Goal: Information Seeking & Learning: Learn about a topic

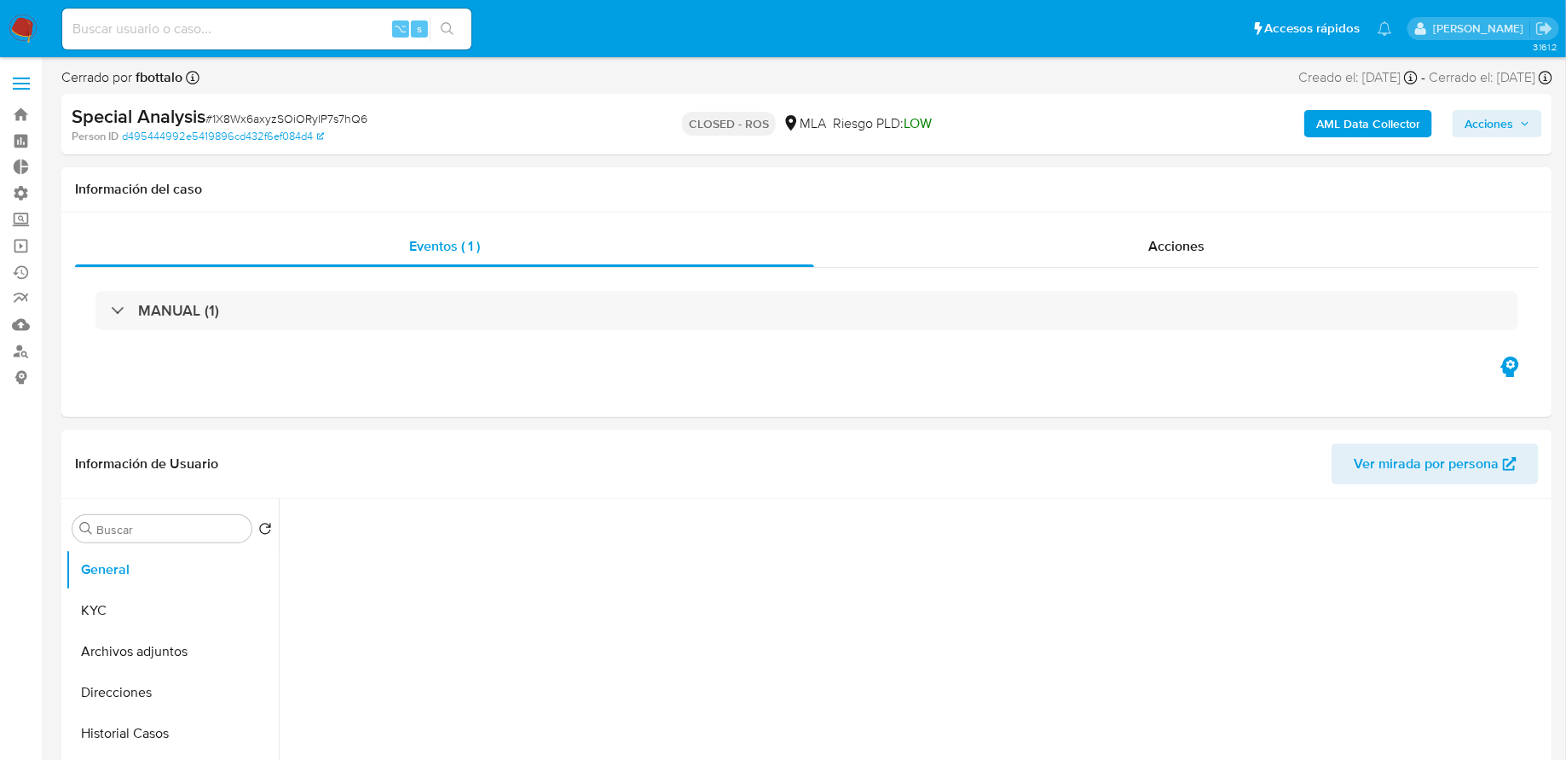
select select "10"
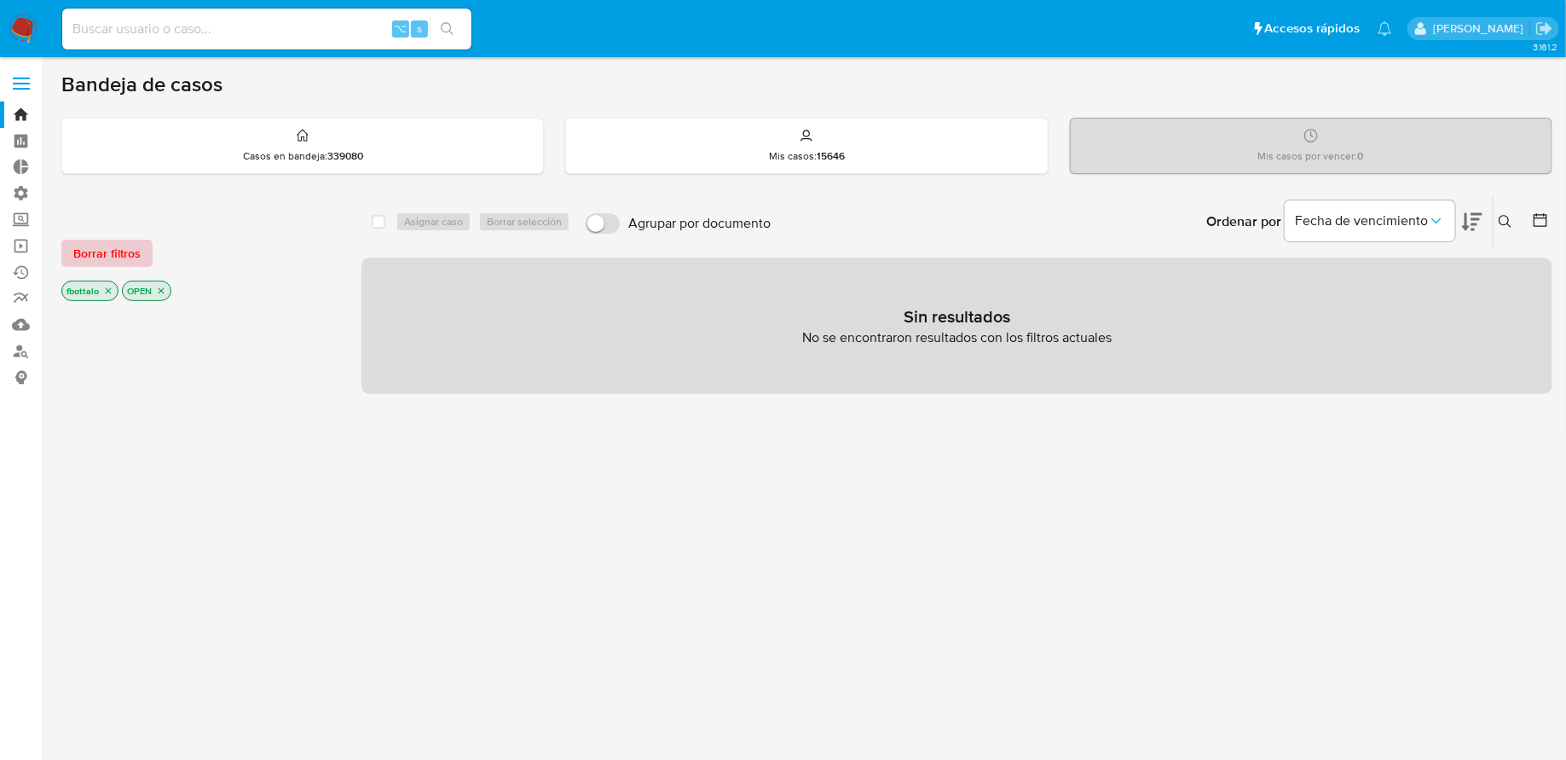
click at [119, 244] on span "Borrar filtros" at bounding box center [106, 253] width 67 height 24
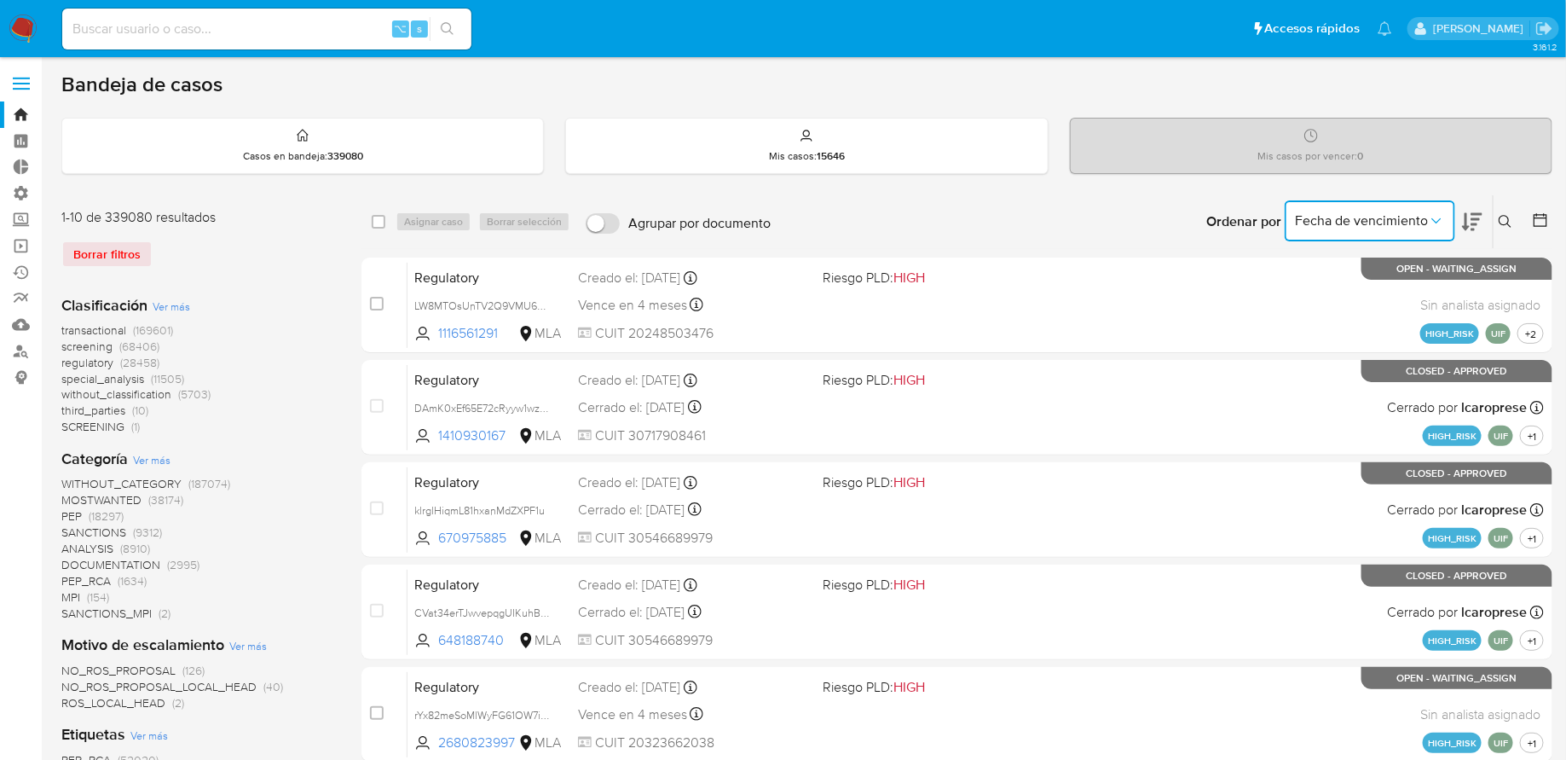
click at [1345, 224] on span "Fecha de vencimiento" at bounding box center [1361, 220] width 133 height 17
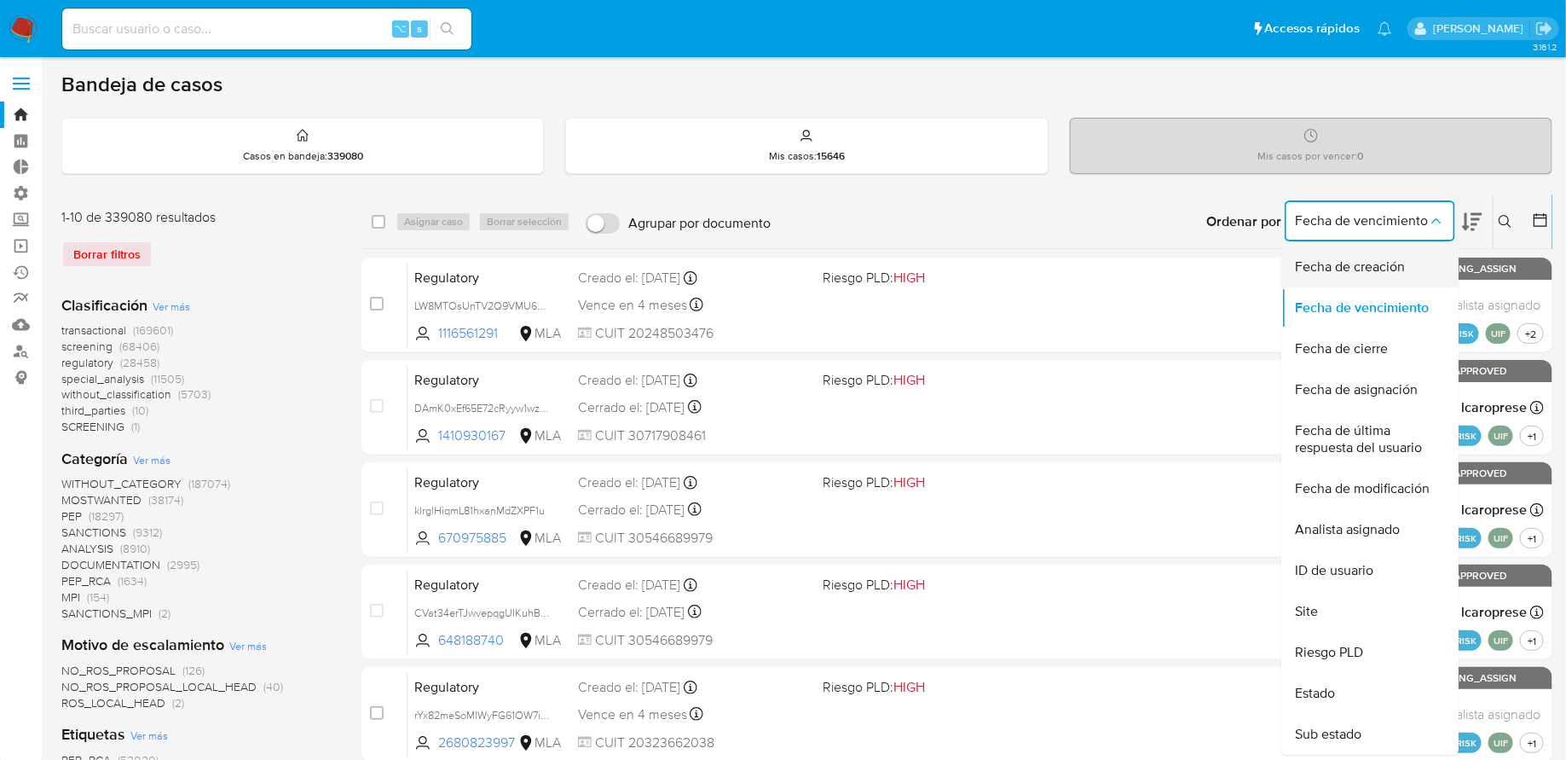
click at [1383, 274] on span "Fecha de creación" at bounding box center [1350, 266] width 110 height 17
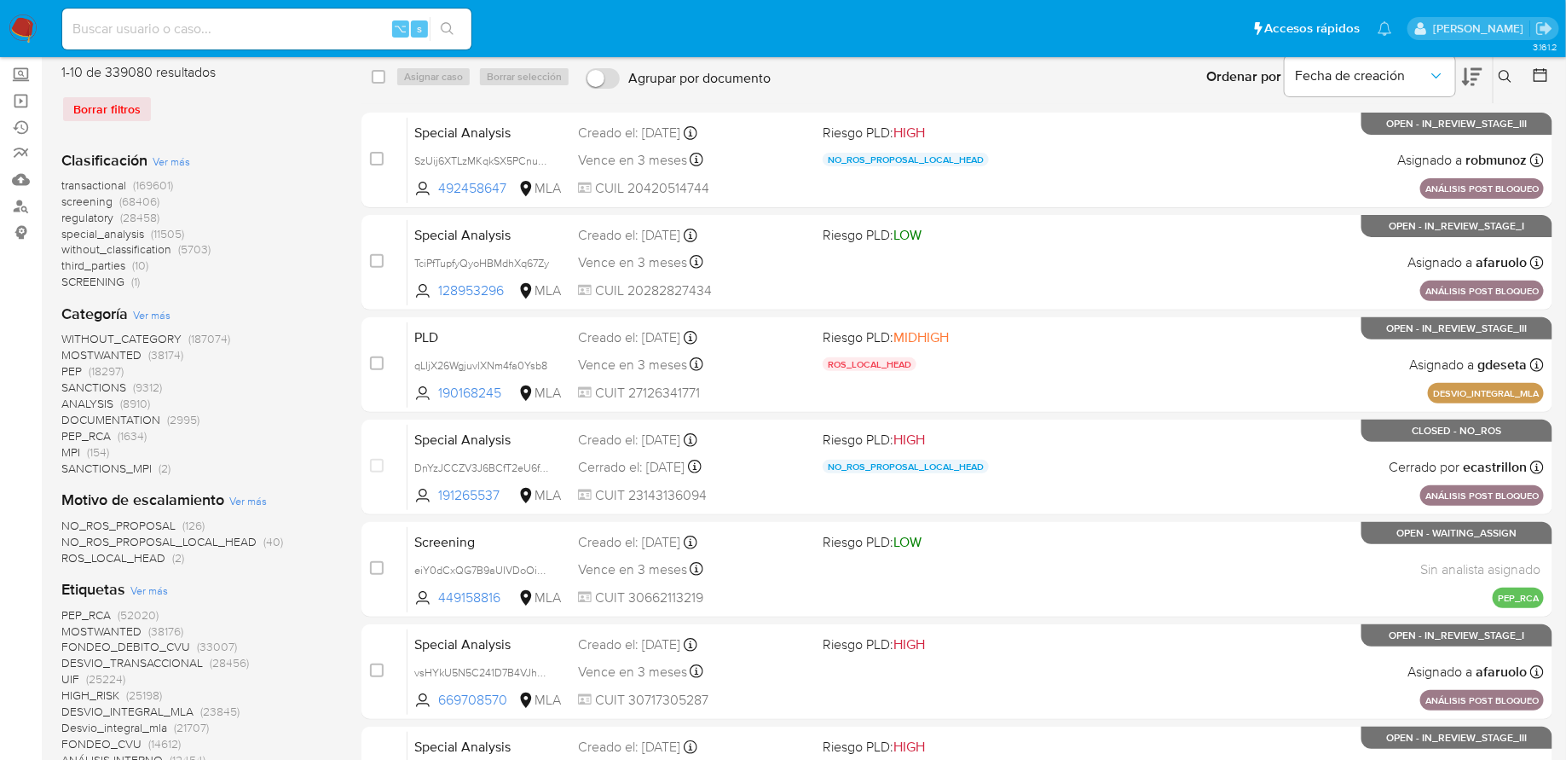
scroll to position [249, 0]
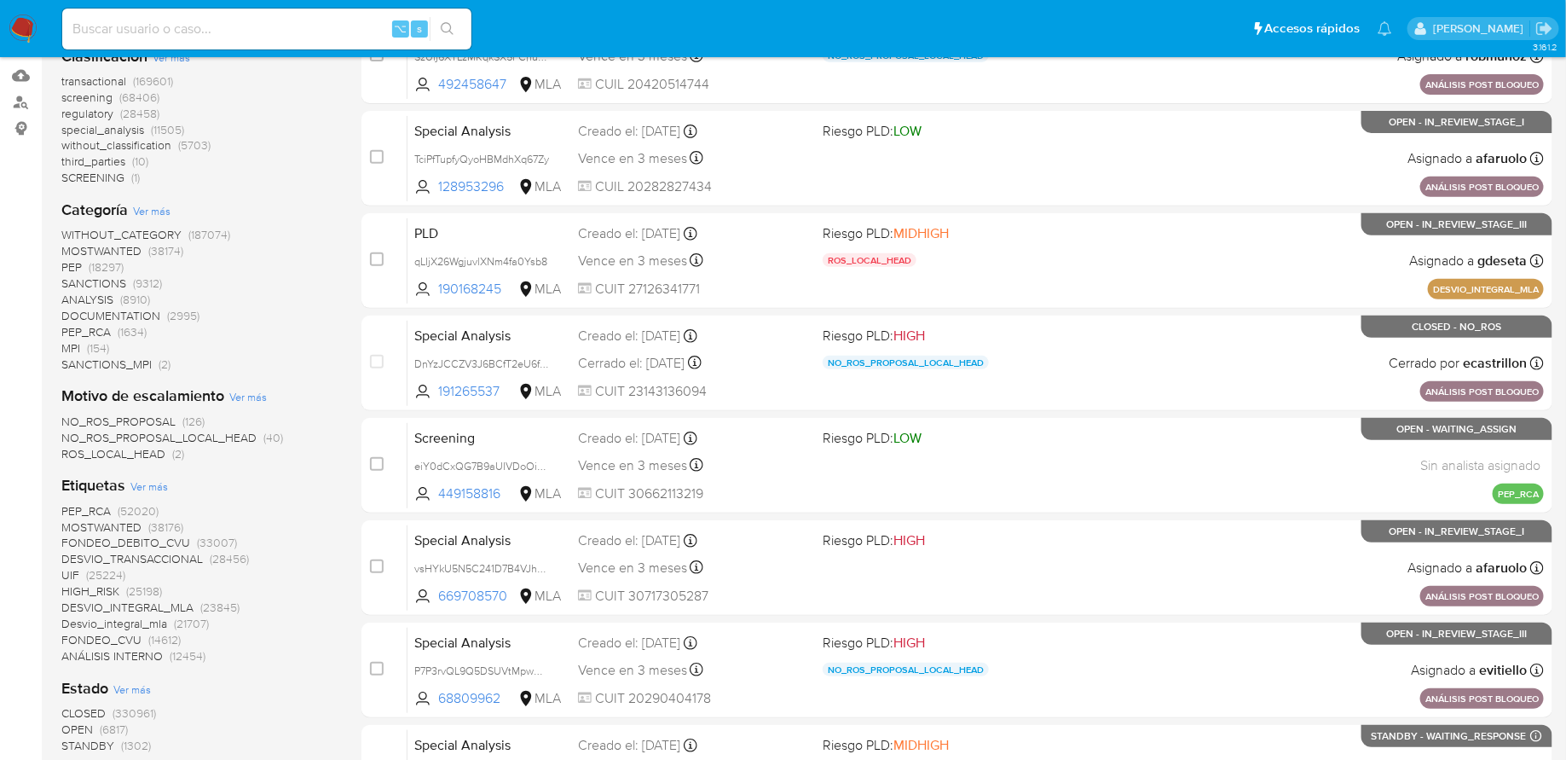
click at [143, 485] on span "Ver más" at bounding box center [149, 485] width 38 height 15
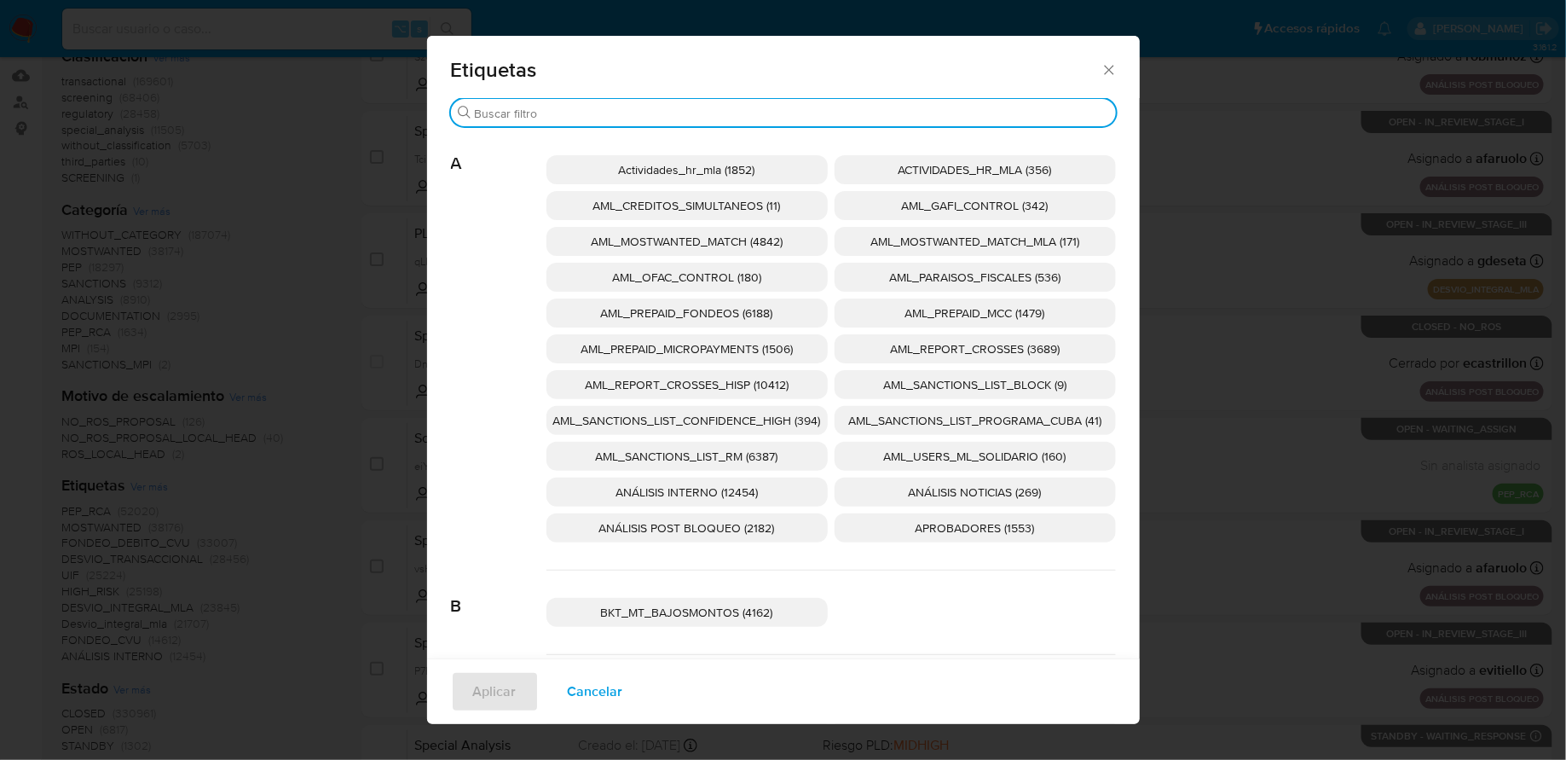
click at [717, 109] on input "Buscar" at bounding box center [792, 113] width 634 height 15
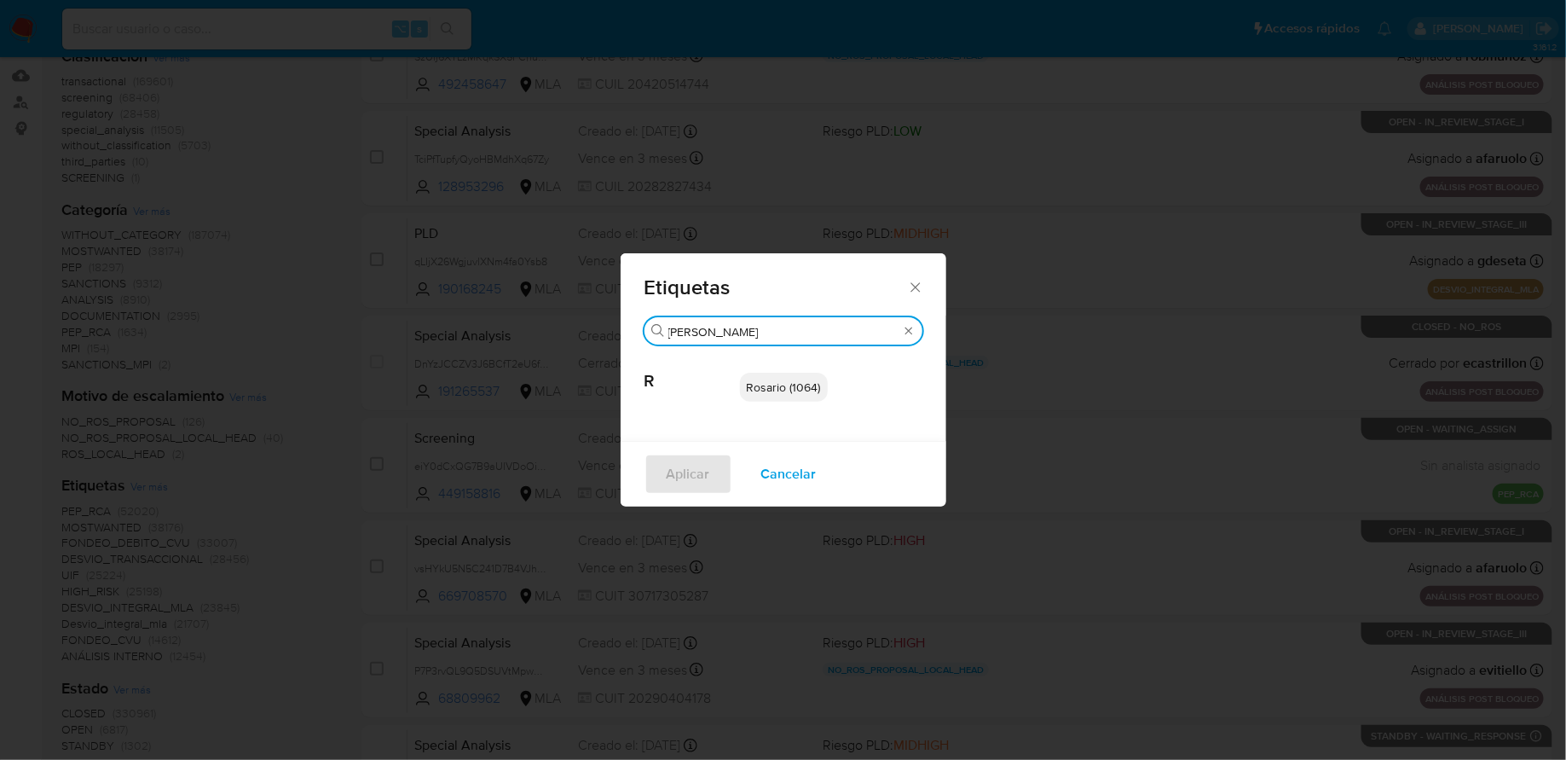
type input "rosa"
click at [777, 373] on p "Rosario (1064)" at bounding box center [784, 387] width 88 height 29
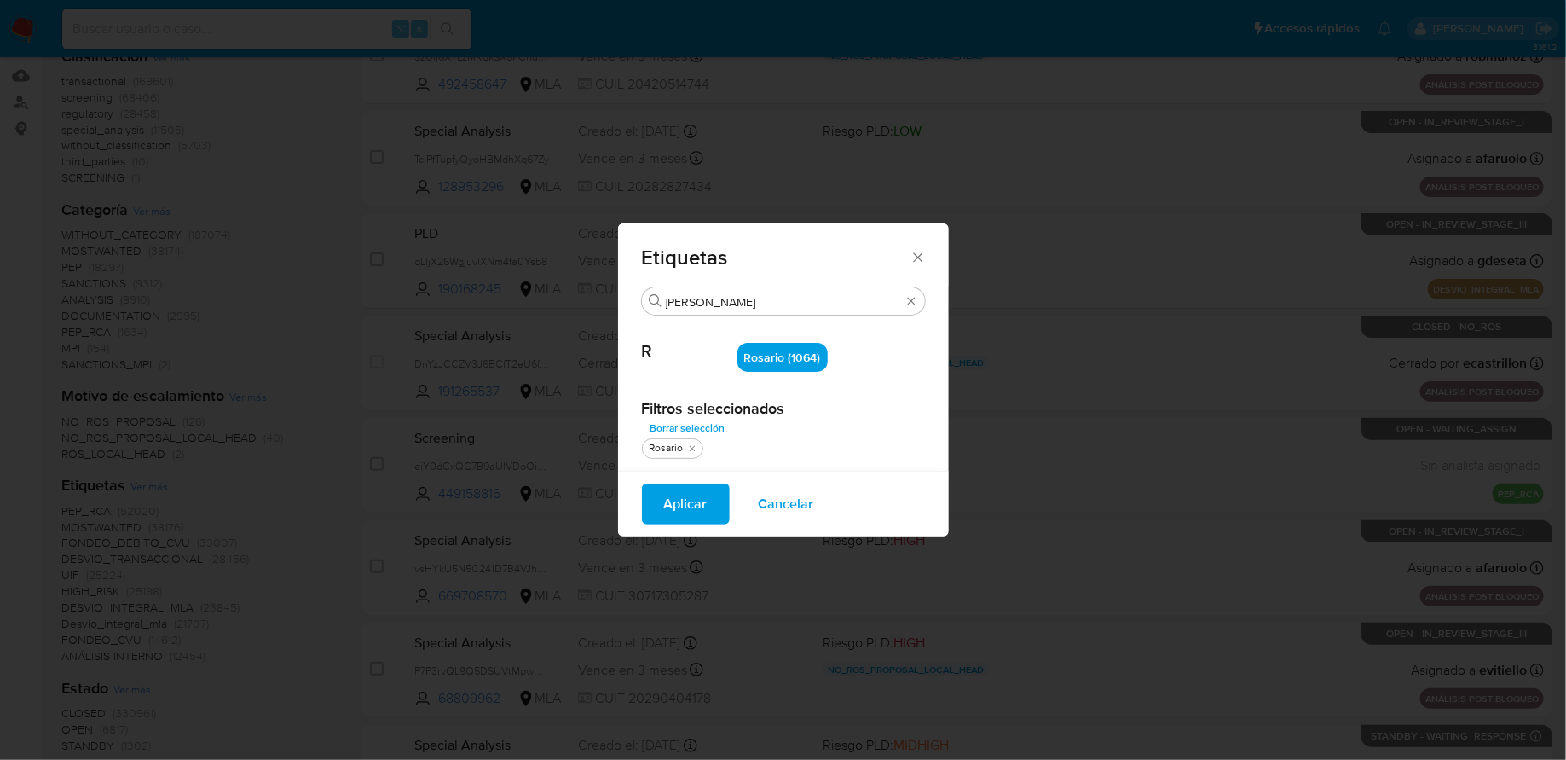
click at [680, 500] on span "Aplicar" at bounding box center [685, 504] width 43 height 38
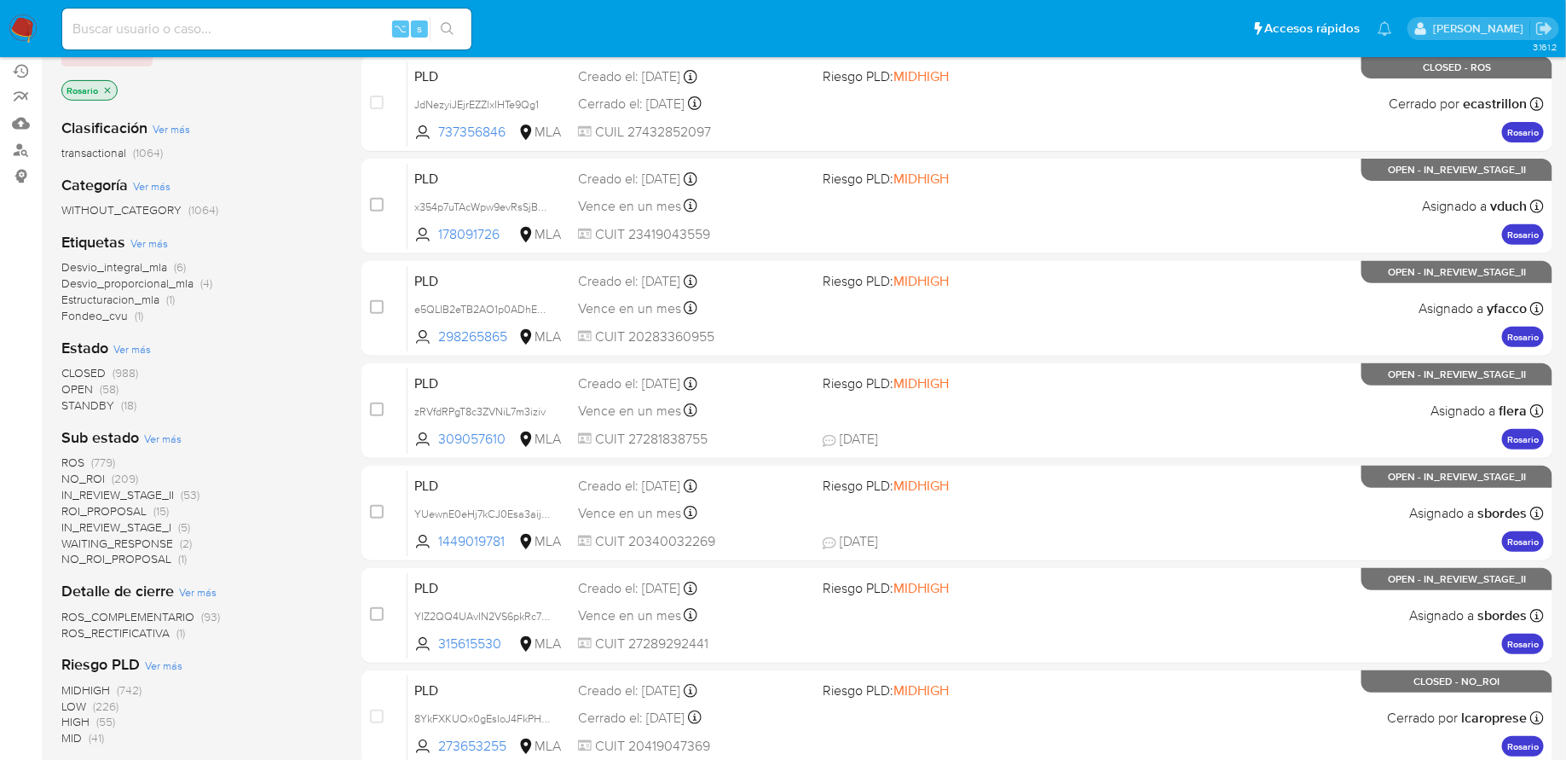
scroll to position [218, 0]
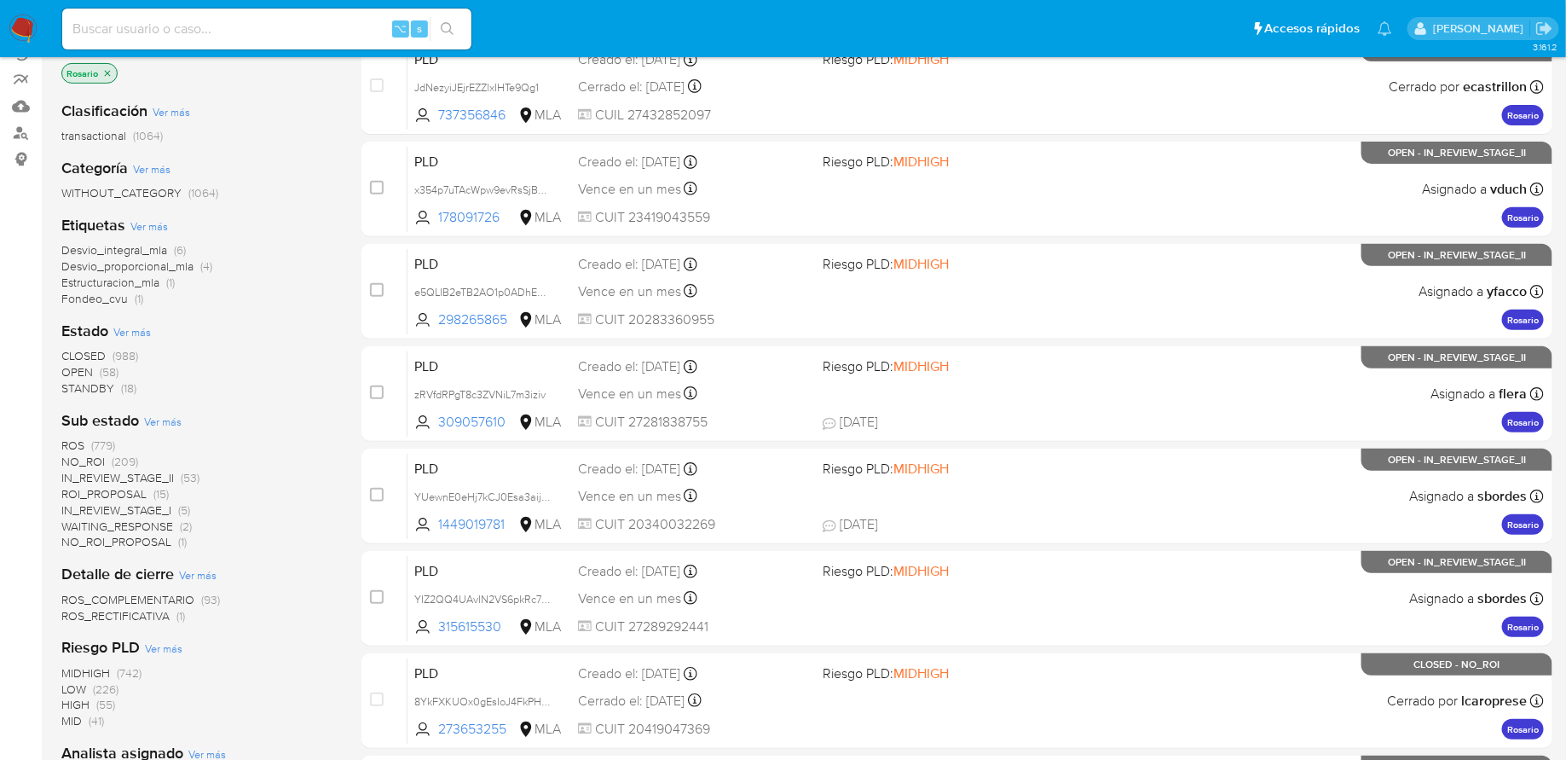
click at [103, 396] on div "Clasificación Ver más transactional (1064) Categoría Ver más WITHOUT_CATEGORY (…" at bounding box center [197, 538] width 273 height 902
click at [101, 391] on span "STANDBY" at bounding box center [87, 387] width 53 height 17
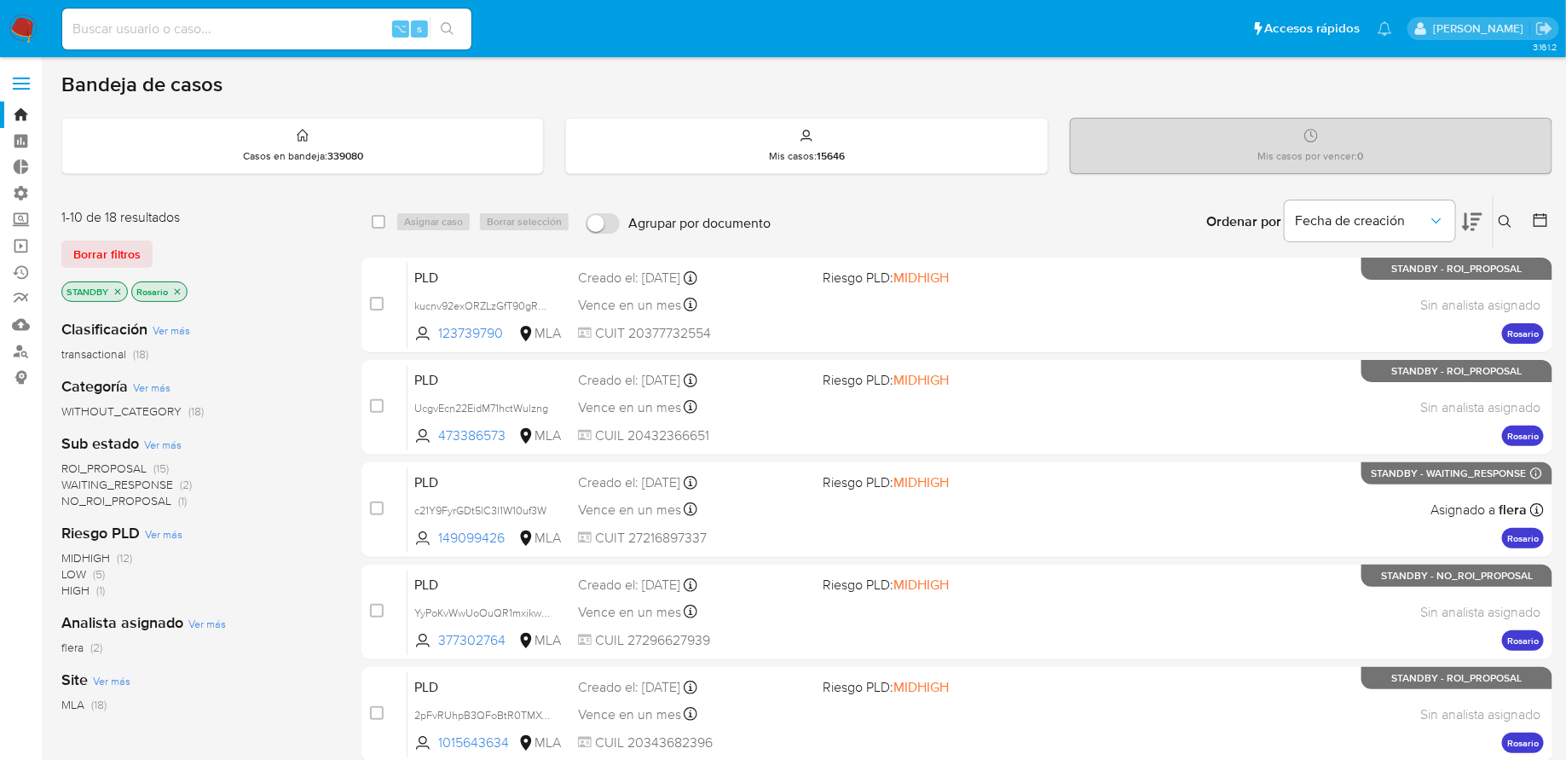
click at [1474, 218] on icon at bounding box center [1472, 222] width 20 height 18
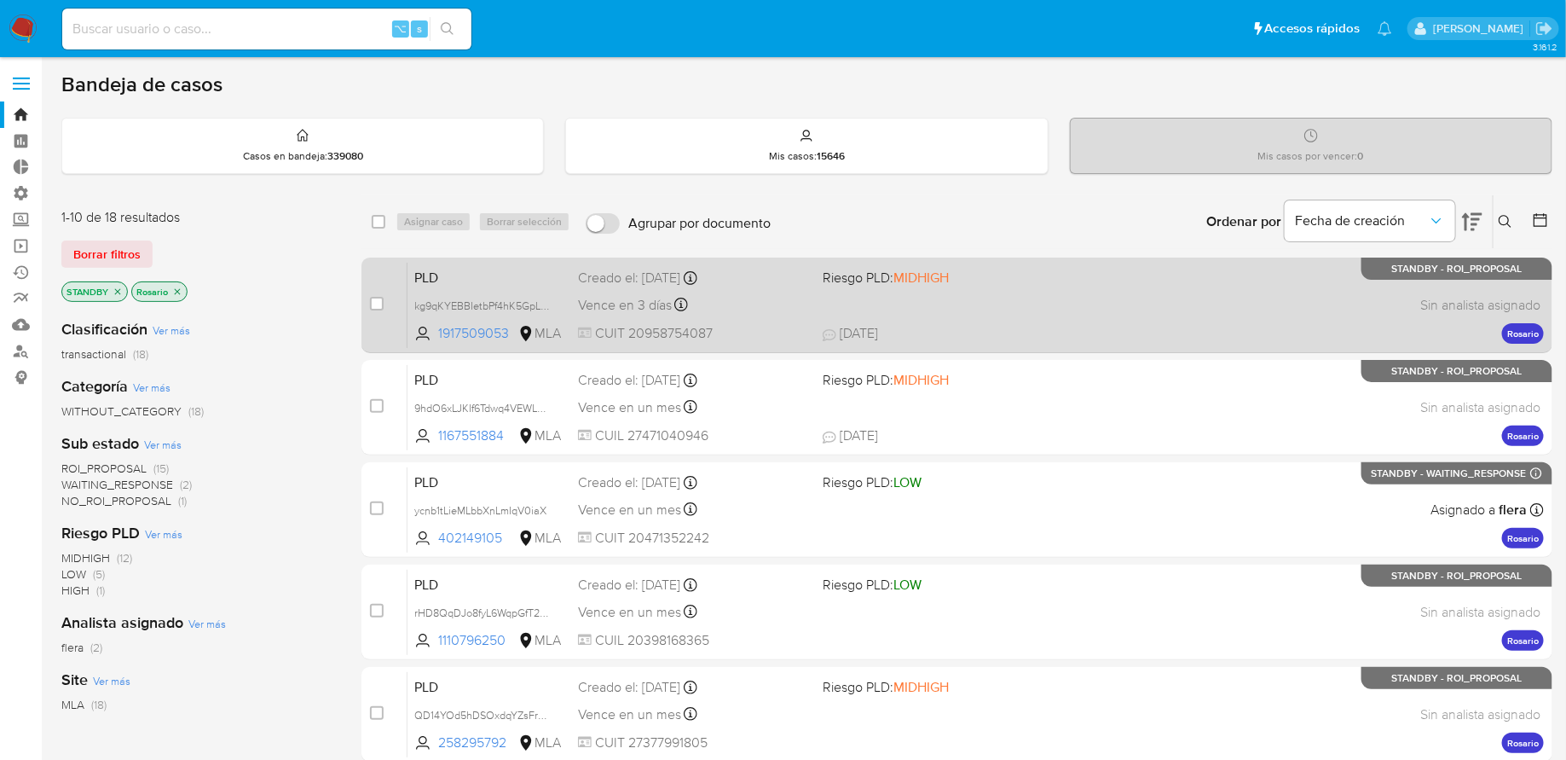
click at [1074, 329] on span "11/09/2025 11/09/2025 21:25" at bounding box center [1061, 333] width 476 height 19
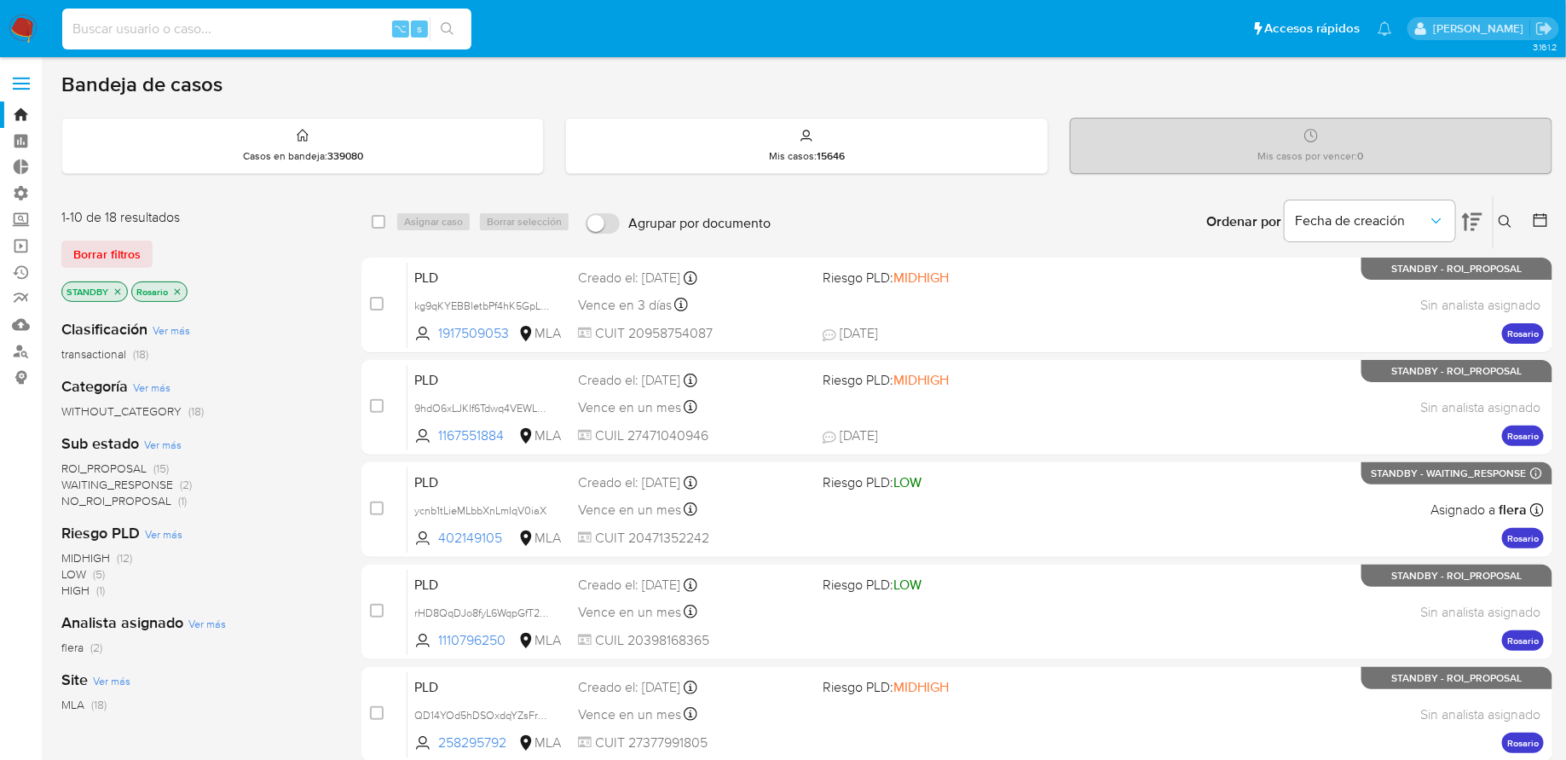
click at [301, 28] on input at bounding box center [266, 29] width 409 height 22
paste input "kg9qKYEBBIetbPf4hK5GpLDZ"
type input "kg9qKYEBBIetbPf4hK5GpLDZ"
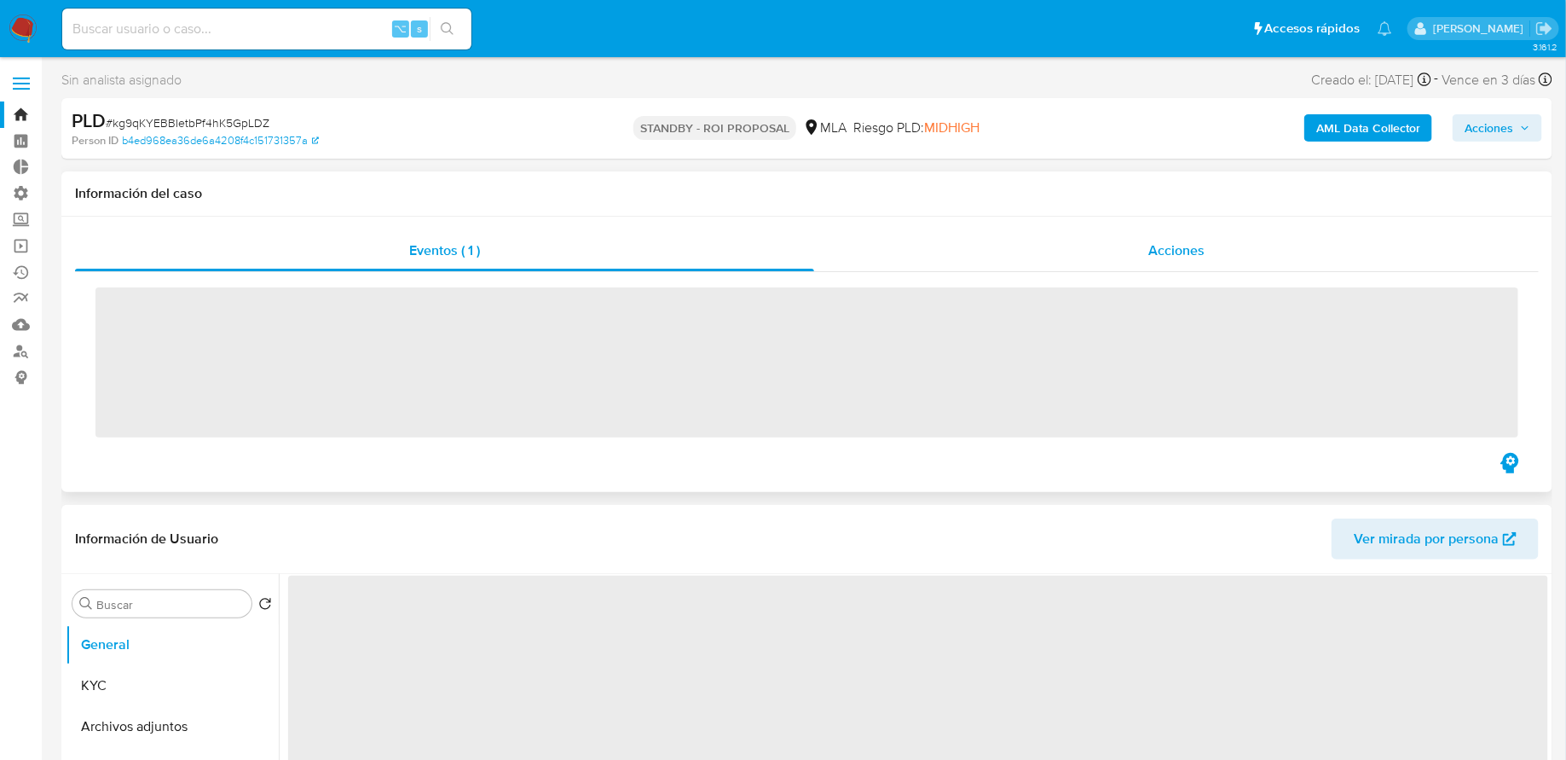
click at [959, 247] on div "Acciones" at bounding box center [1176, 250] width 725 height 41
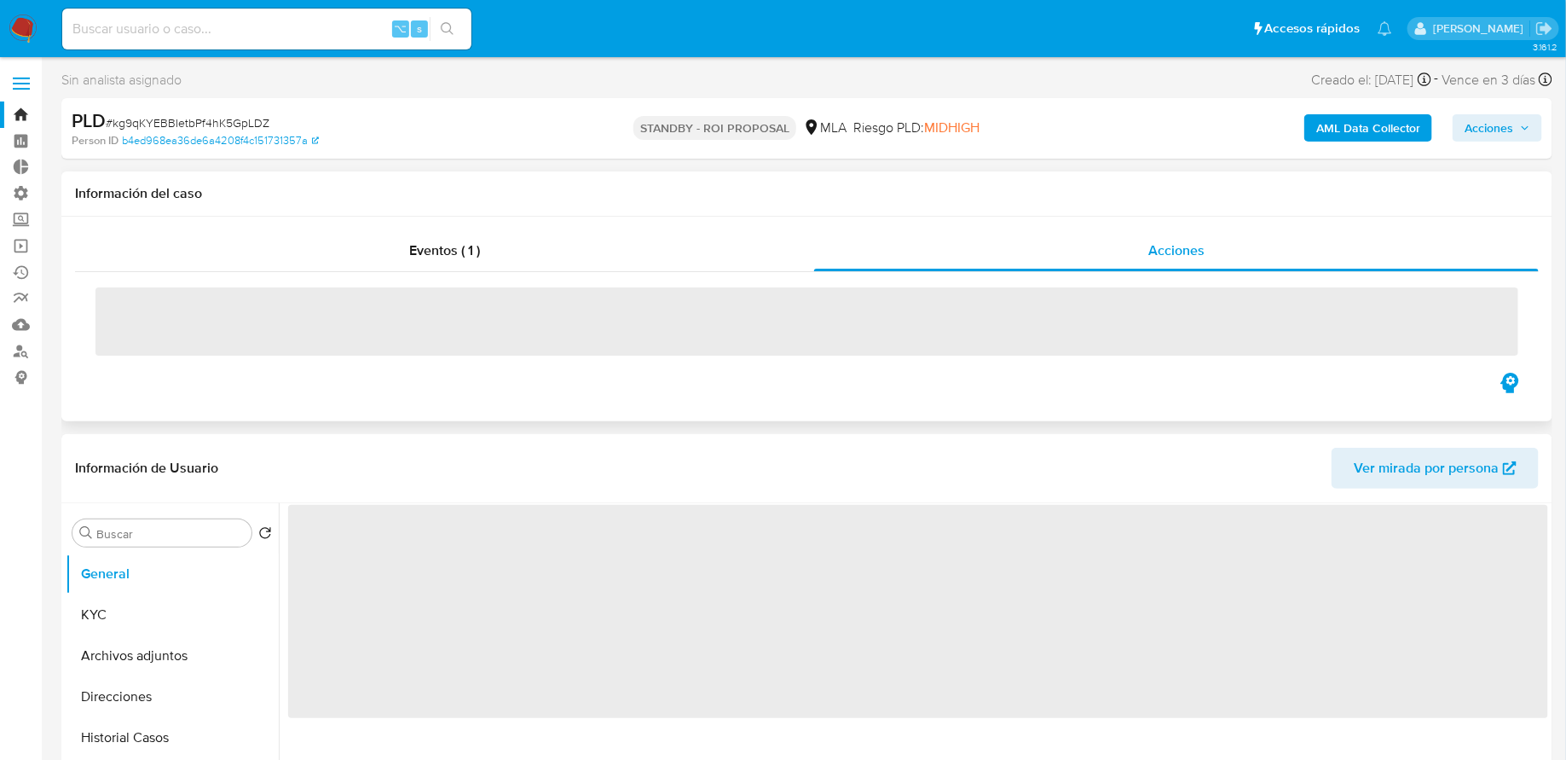
select select "10"
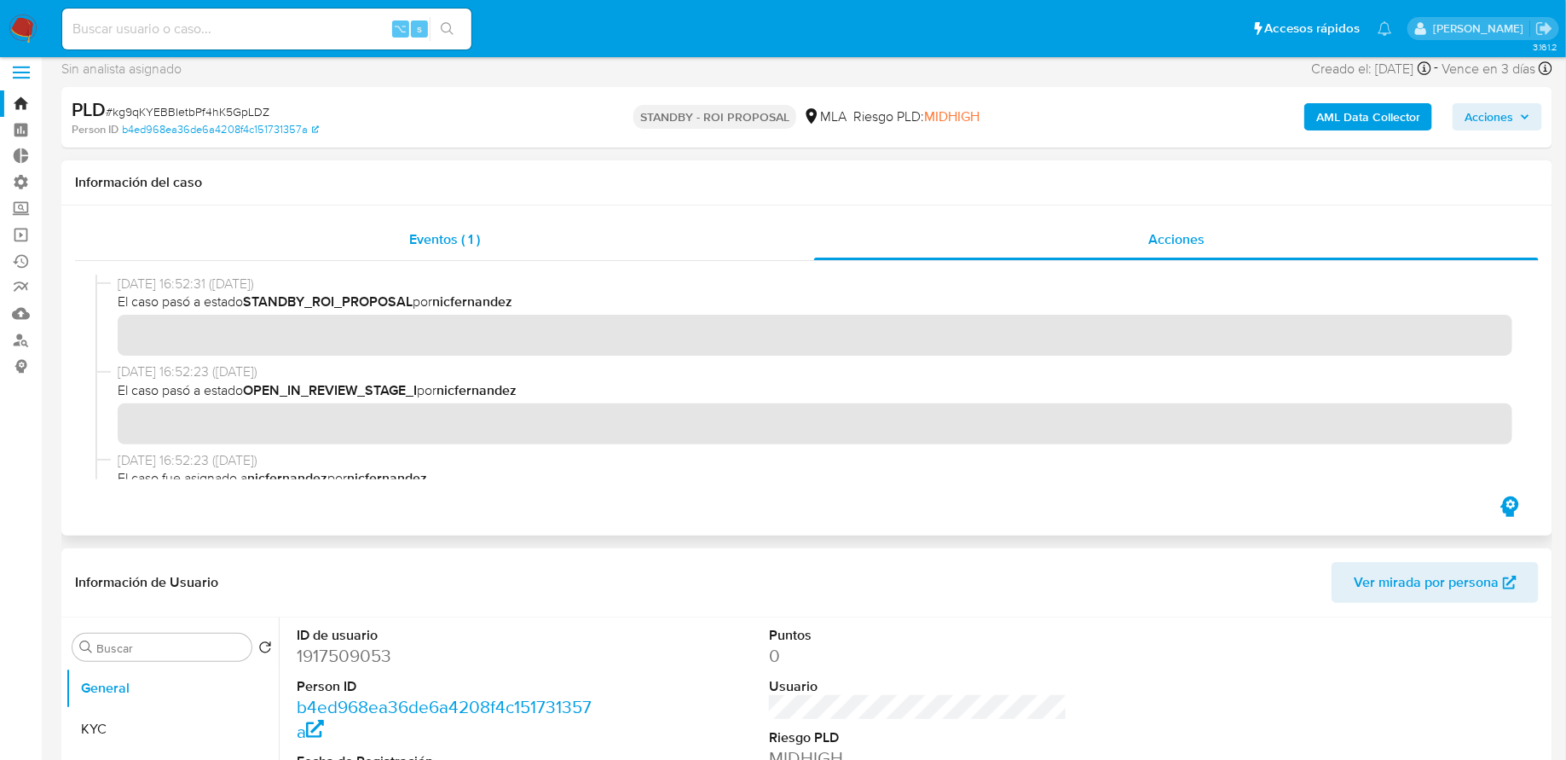
click at [581, 254] on div "Eventos ( 1 )" at bounding box center [444, 239] width 739 height 41
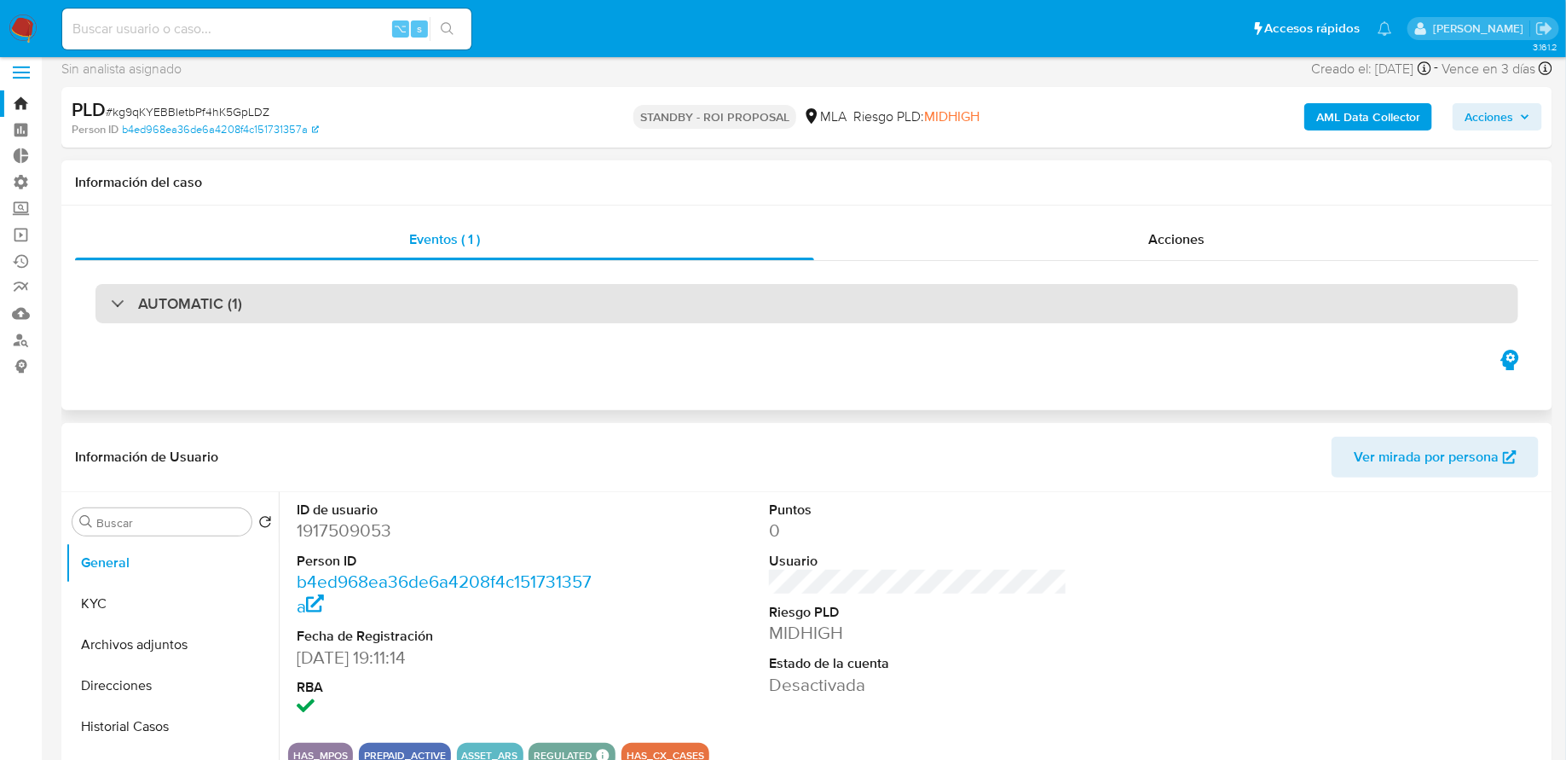
click at [558, 310] on div "AUTOMATIC (1)" at bounding box center [806, 303] width 1423 height 39
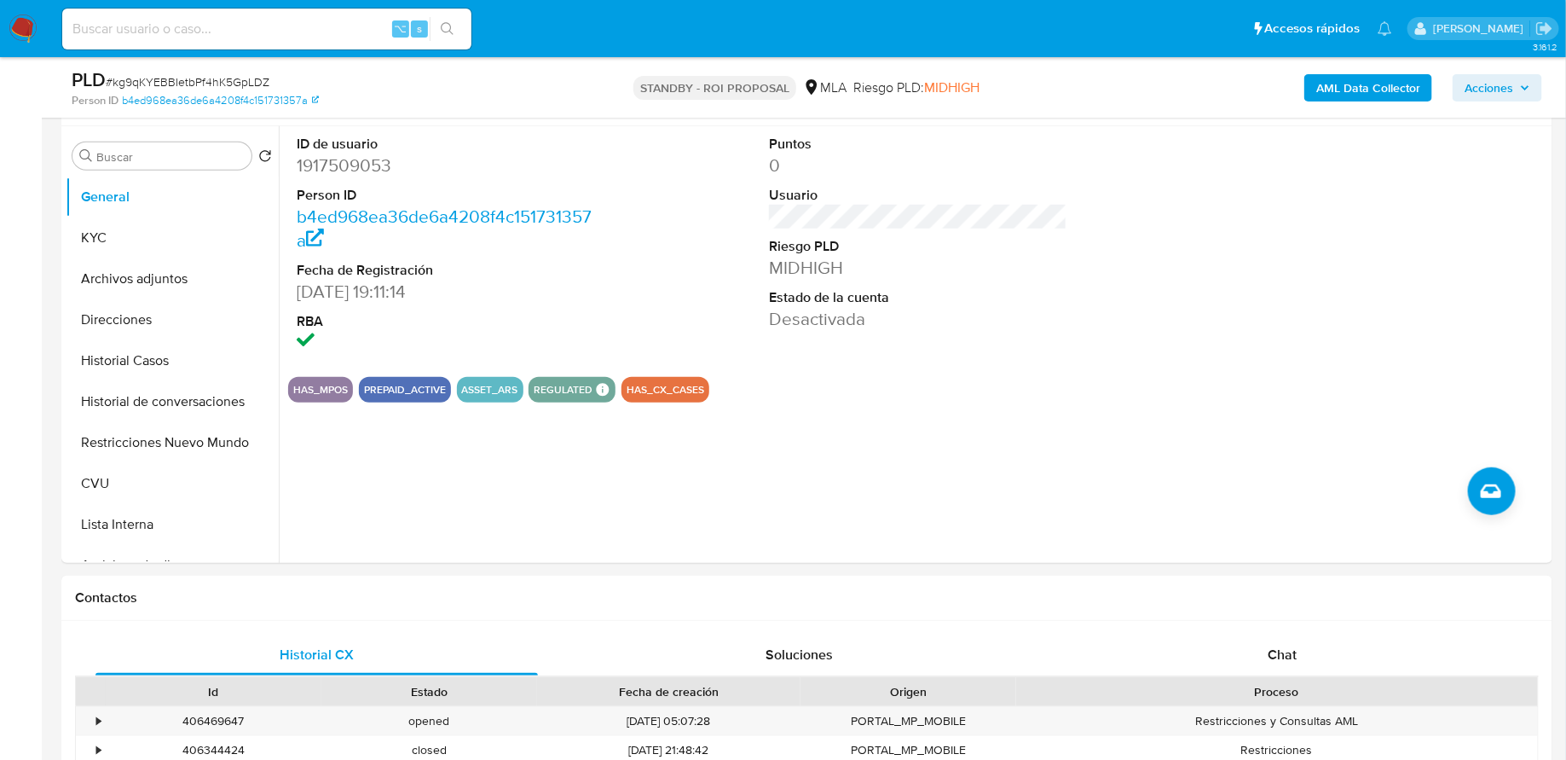
scroll to position [544, 0]
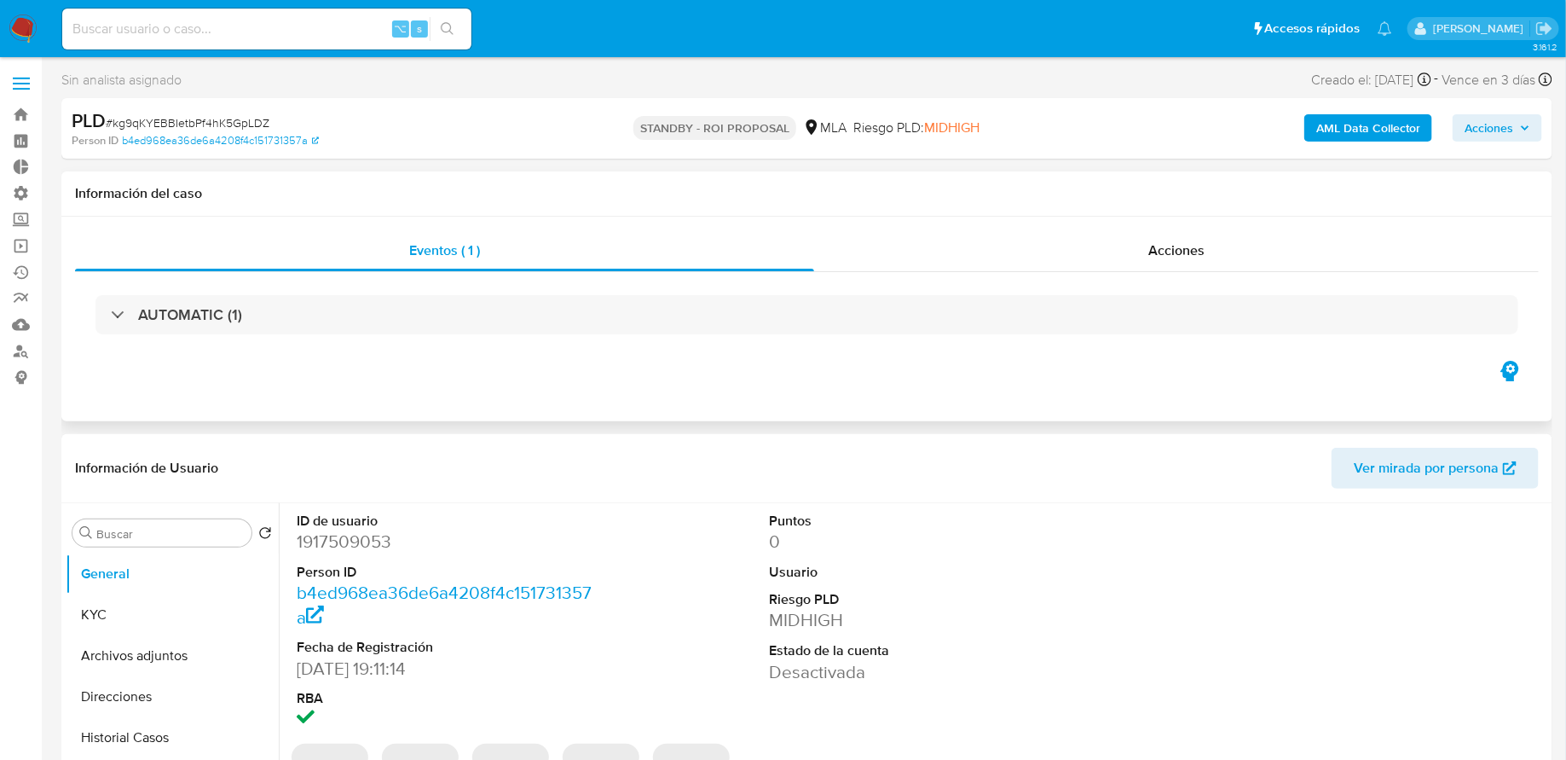
click at [983, 276] on div "AUTOMATIC (1)" at bounding box center [807, 314] width 1464 height 85
select select "10"
click at [983, 257] on div "Acciones" at bounding box center [1176, 250] width 725 height 41
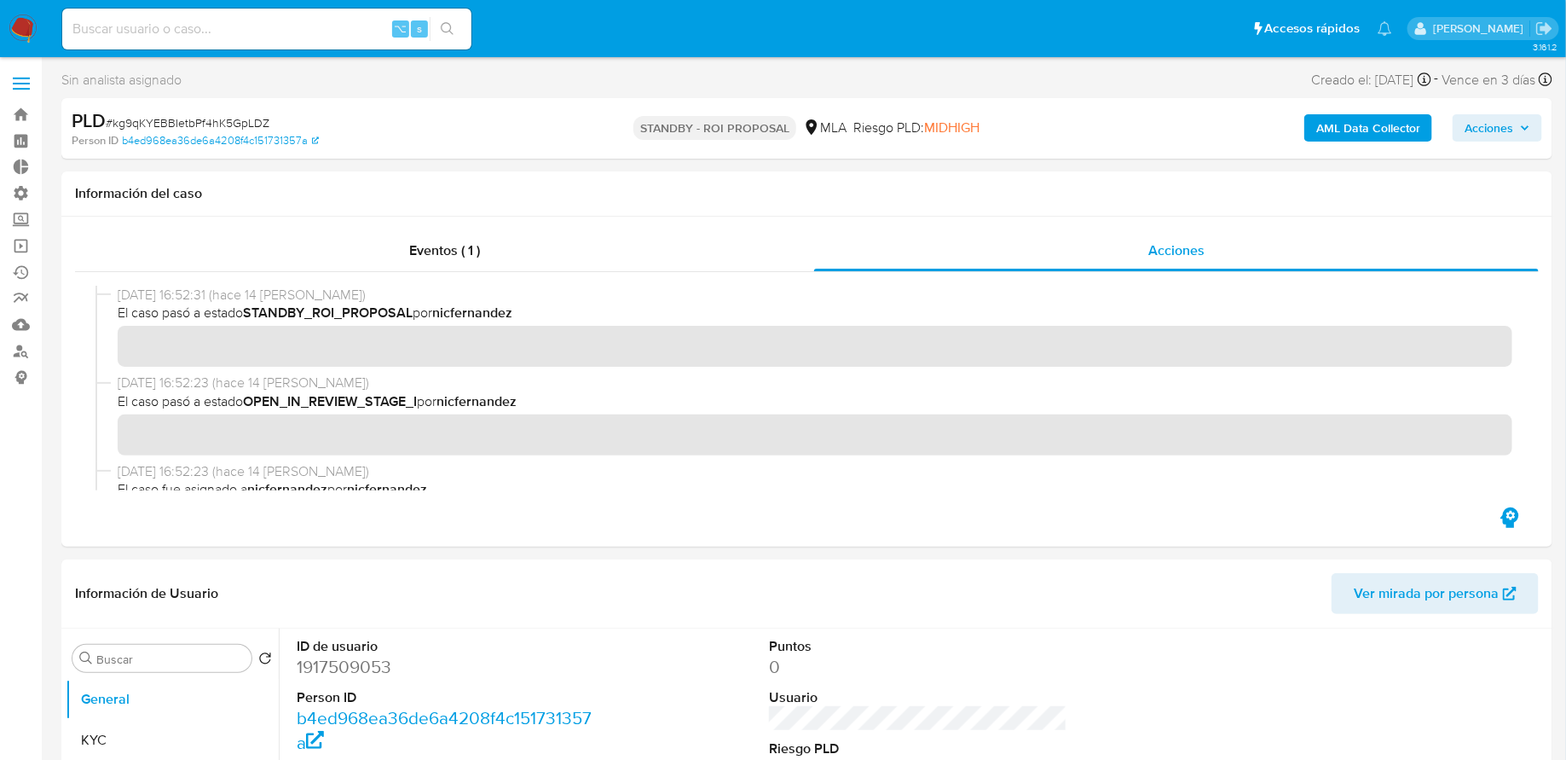
click at [203, 123] on span "# kg9qKYEBBIetbPf4hK5GpLDZ" at bounding box center [188, 122] width 164 height 17
copy span "kg9qKYEBBIetbPf4hK5GpLDZ"
click at [23, 272] on link "Ejecuciones automáticas" at bounding box center [101, 272] width 203 height 26
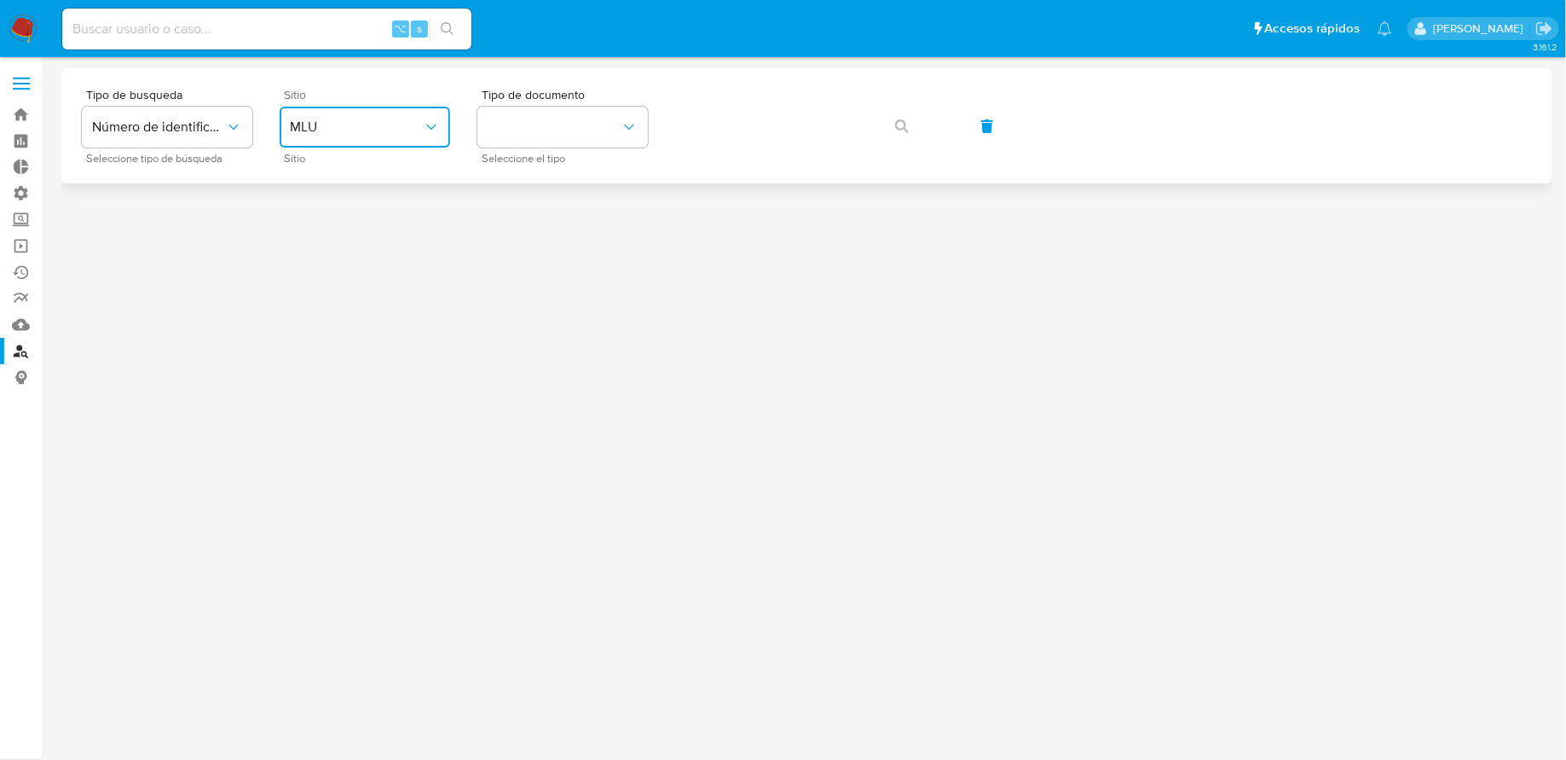
click at [390, 138] on button "MLU" at bounding box center [365, 127] width 171 height 41
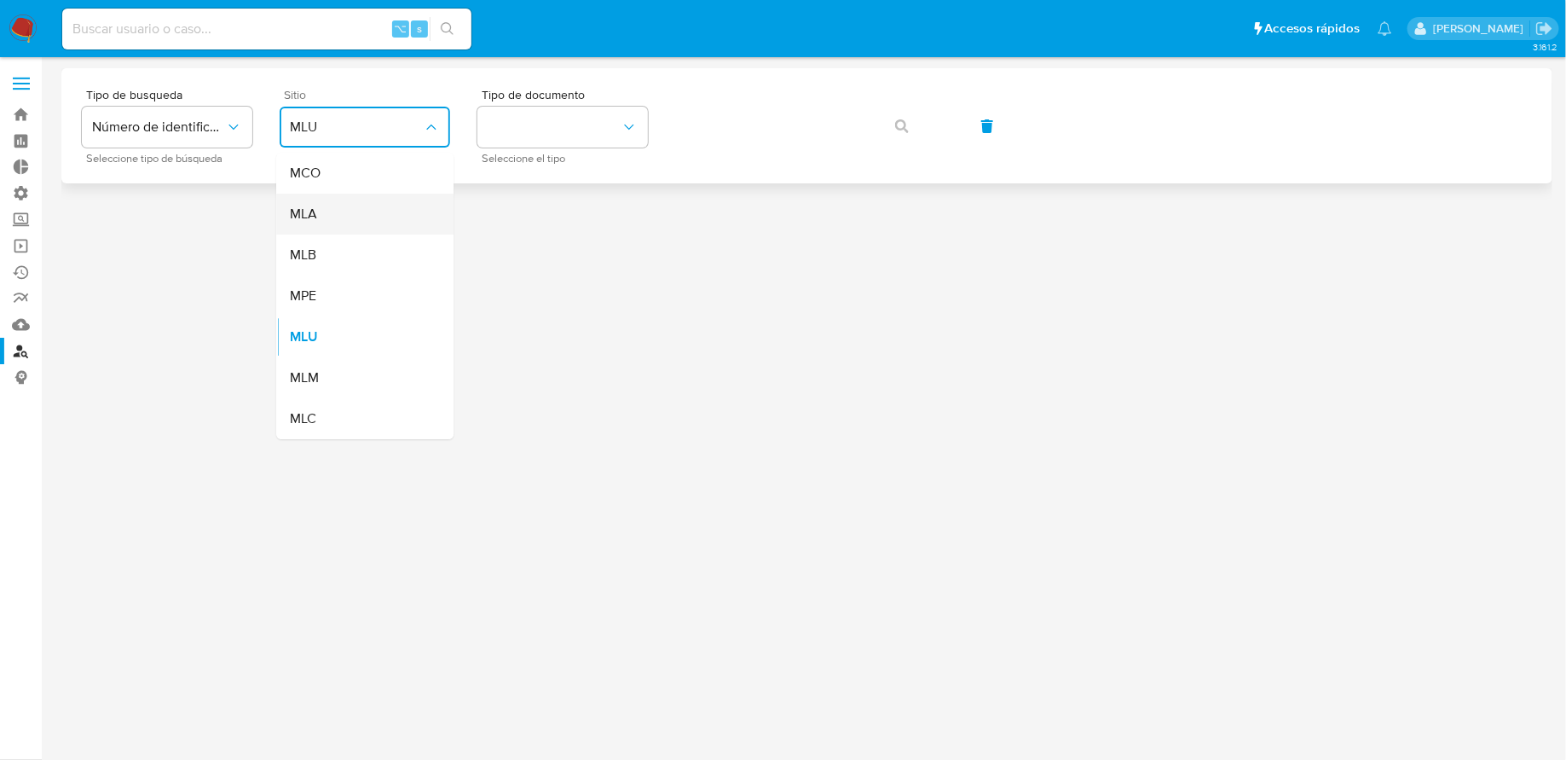
click at [390, 207] on div "MLA" at bounding box center [360, 214] width 140 height 41
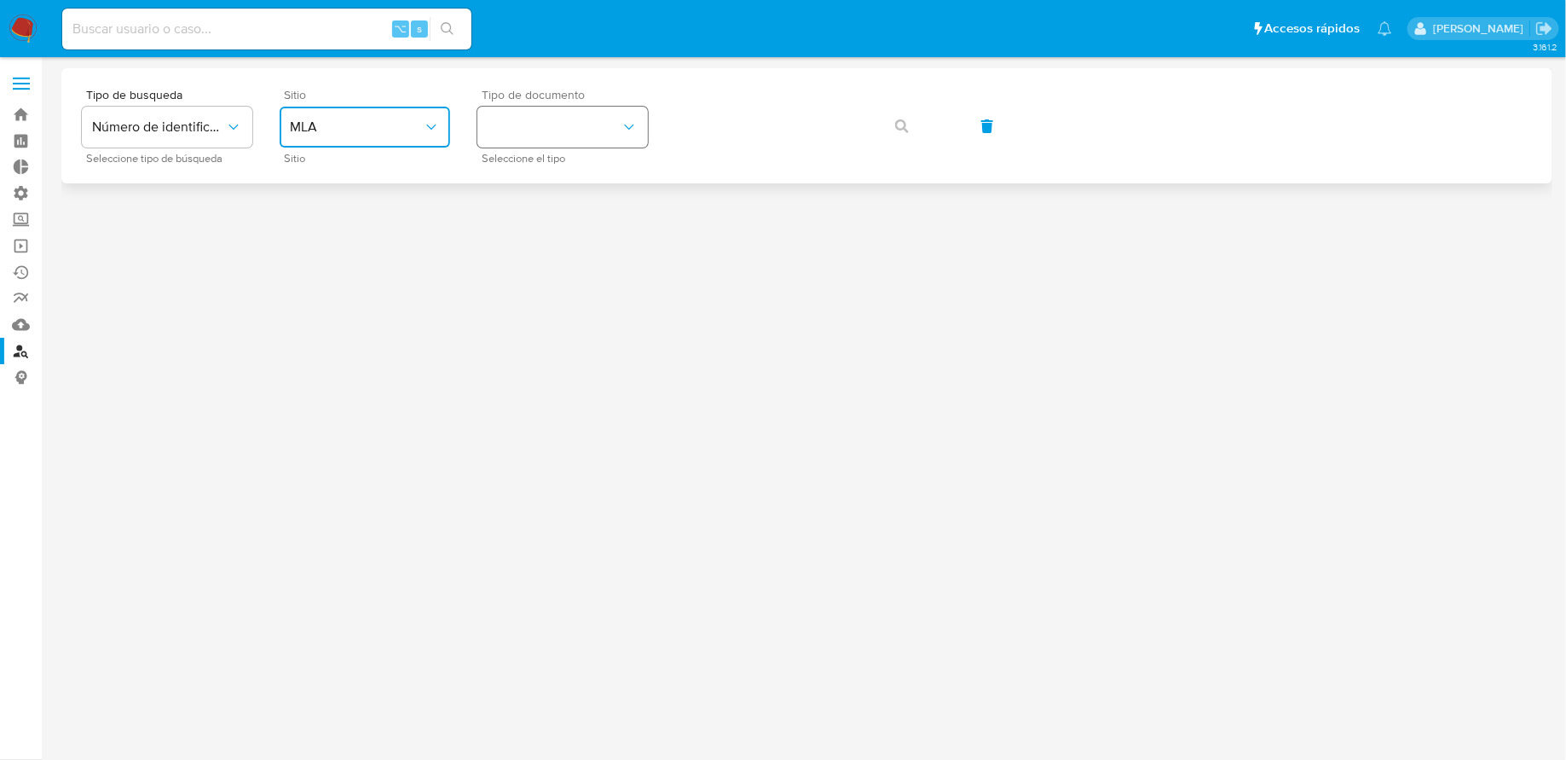
click at [582, 111] on button "identificationType" at bounding box center [562, 127] width 171 height 41
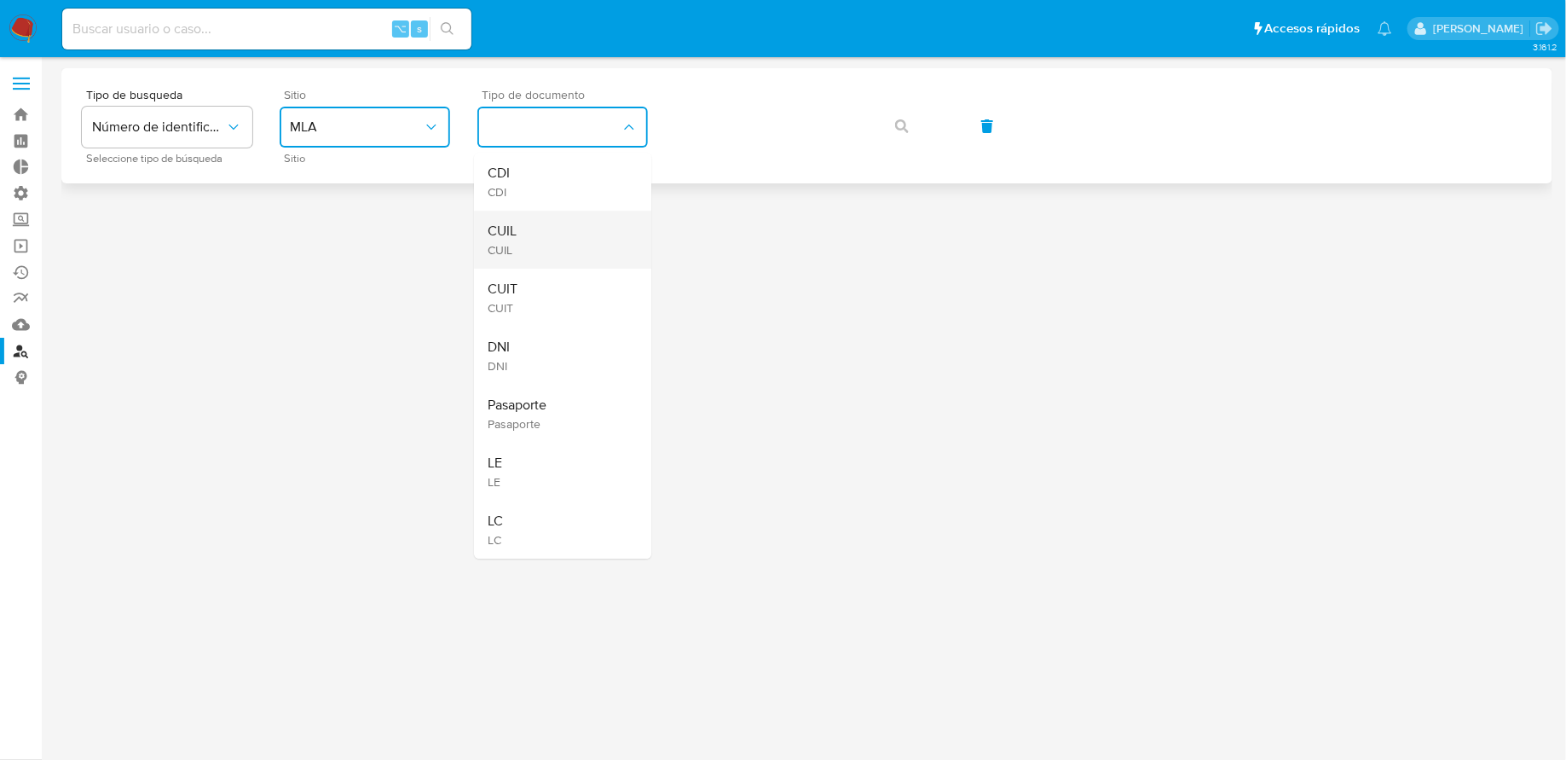
click at [558, 231] on div "CUIL CUIL" at bounding box center [558, 240] width 140 height 58
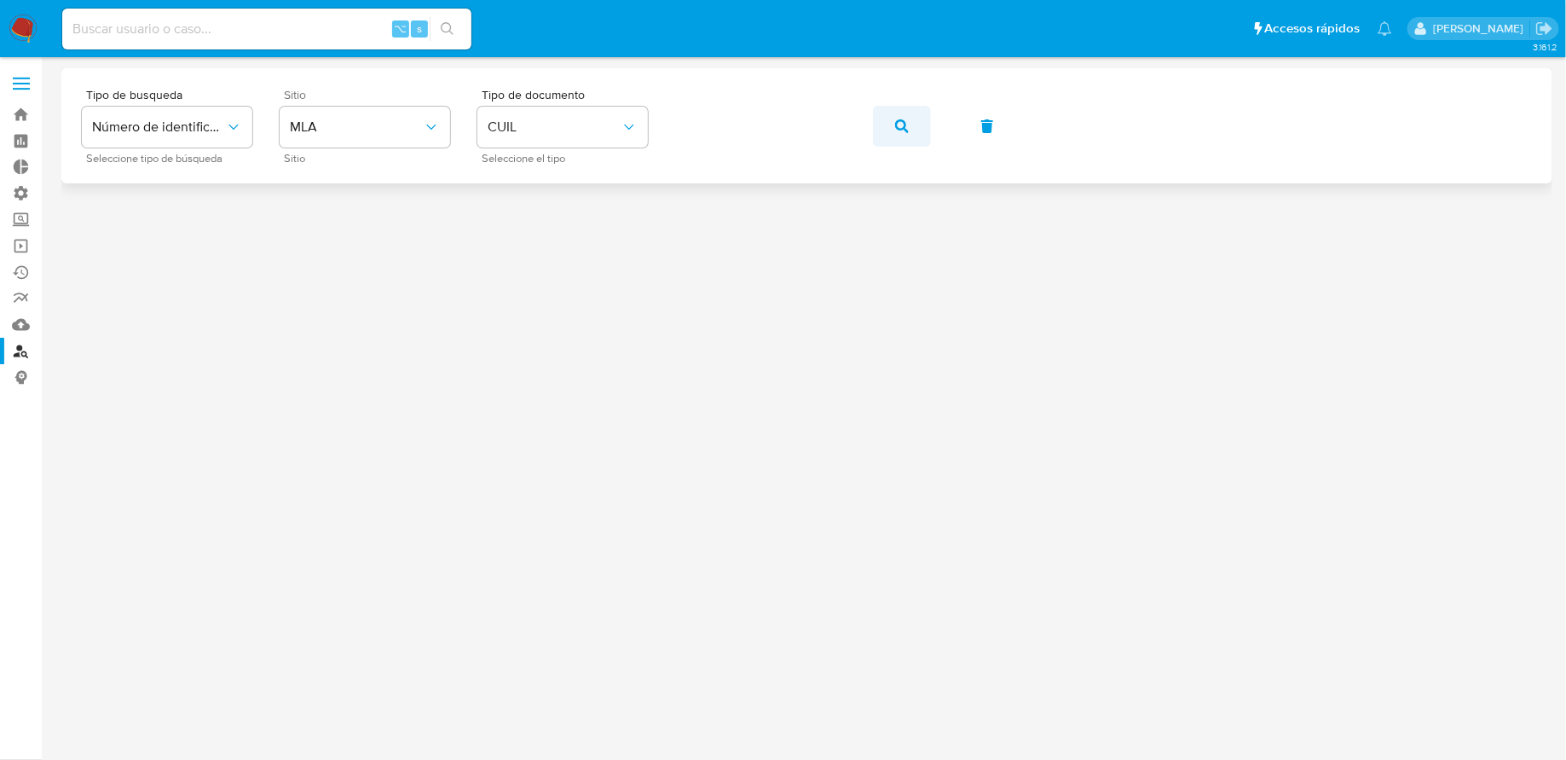
click at [914, 133] on button "button" at bounding box center [902, 126] width 58 height 41
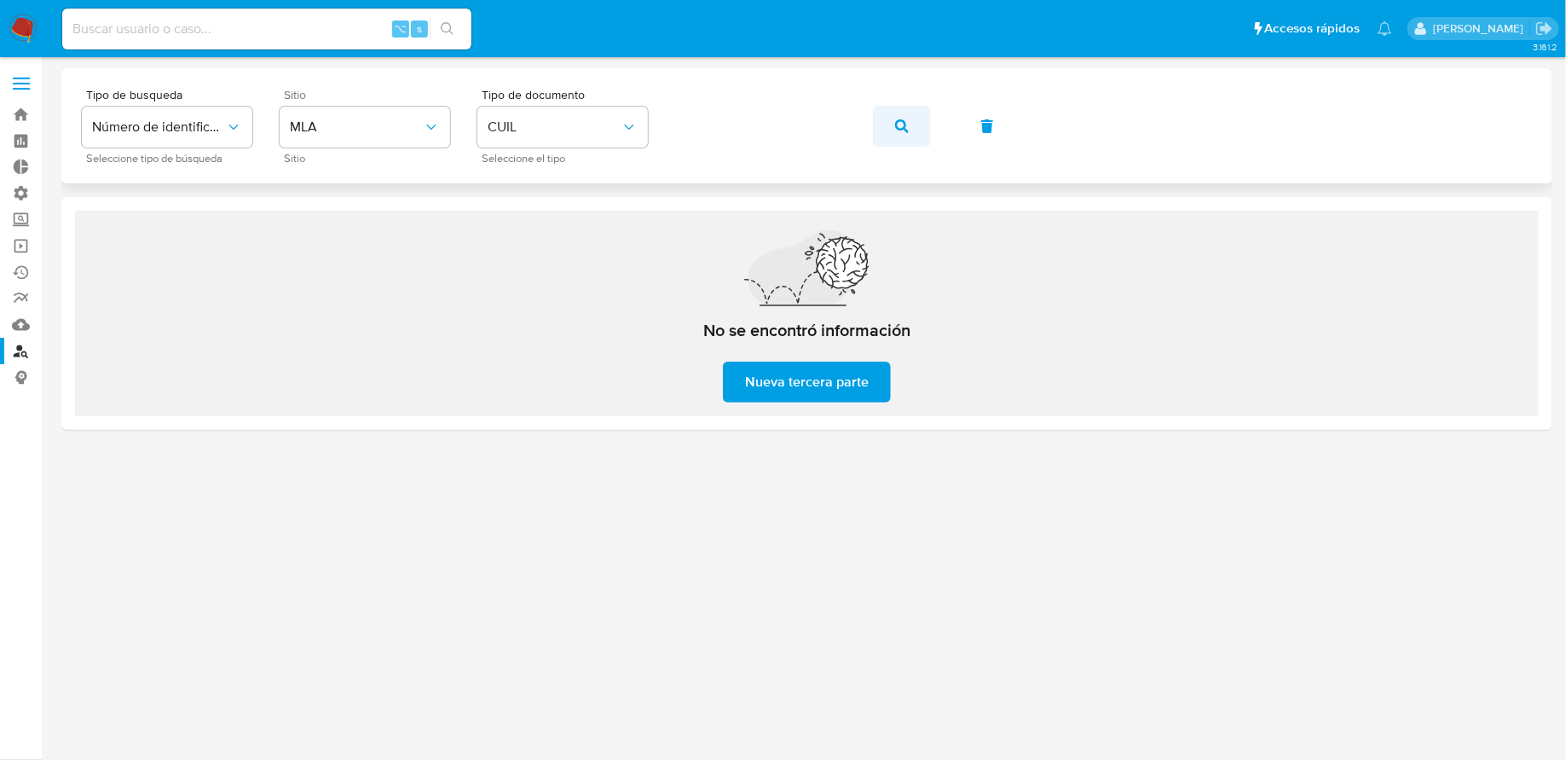
click at [921, 131] on button "button" at bounding box center [902, 126] width 58 height 41
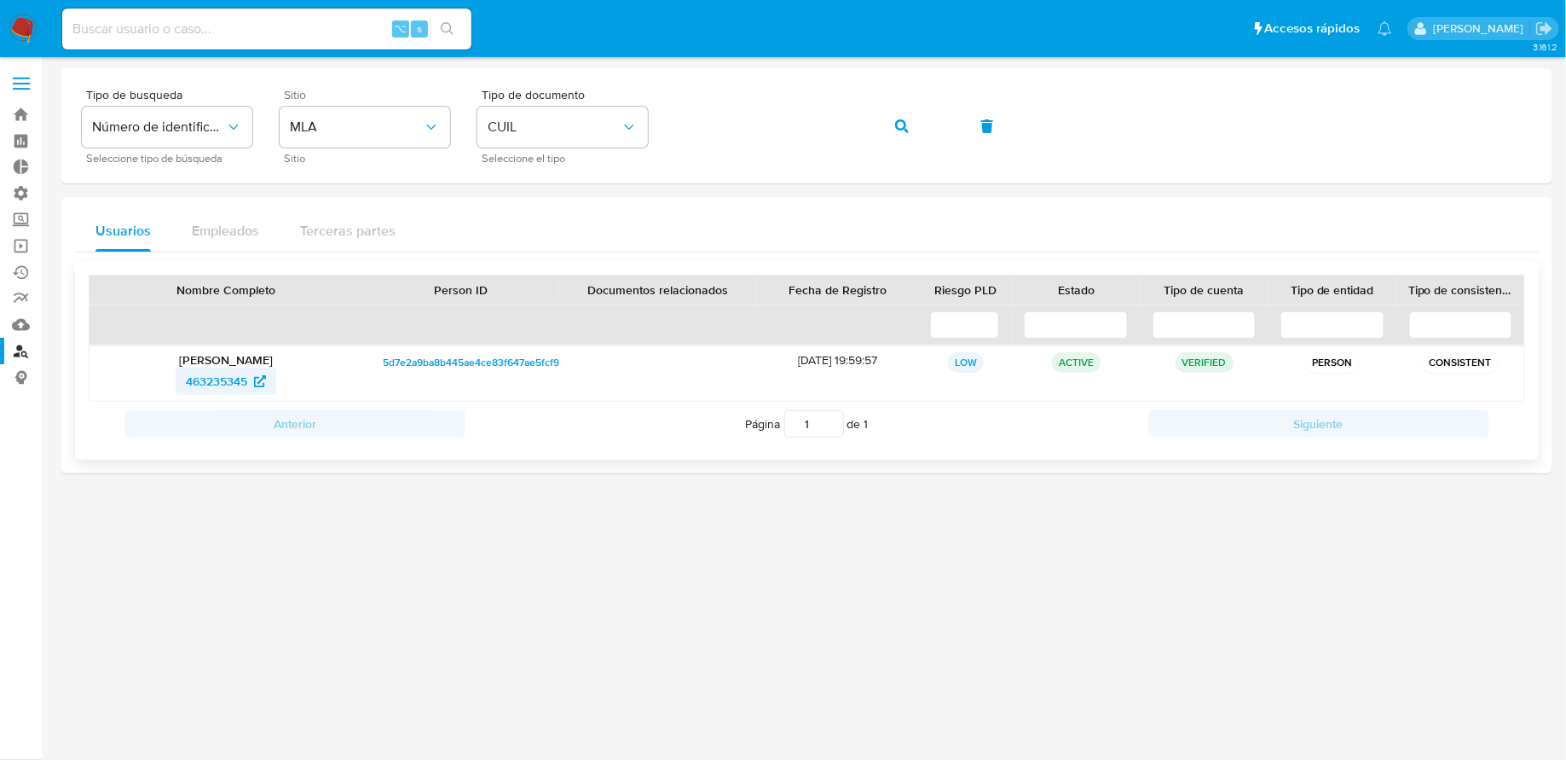
click at [225, 382] on span "463235345" at bounding box center [216, 380] width 61 height 27
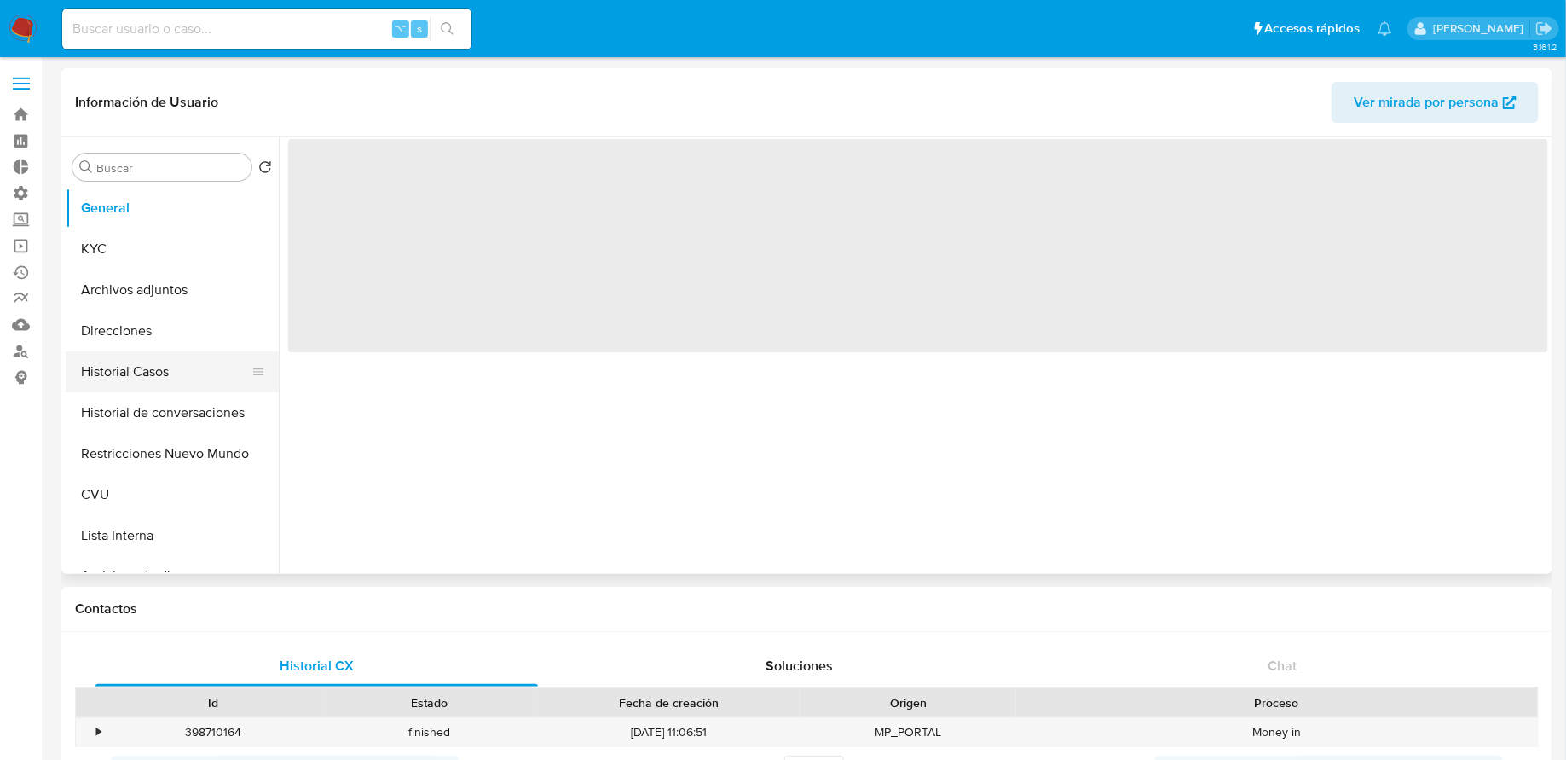
select select "10"
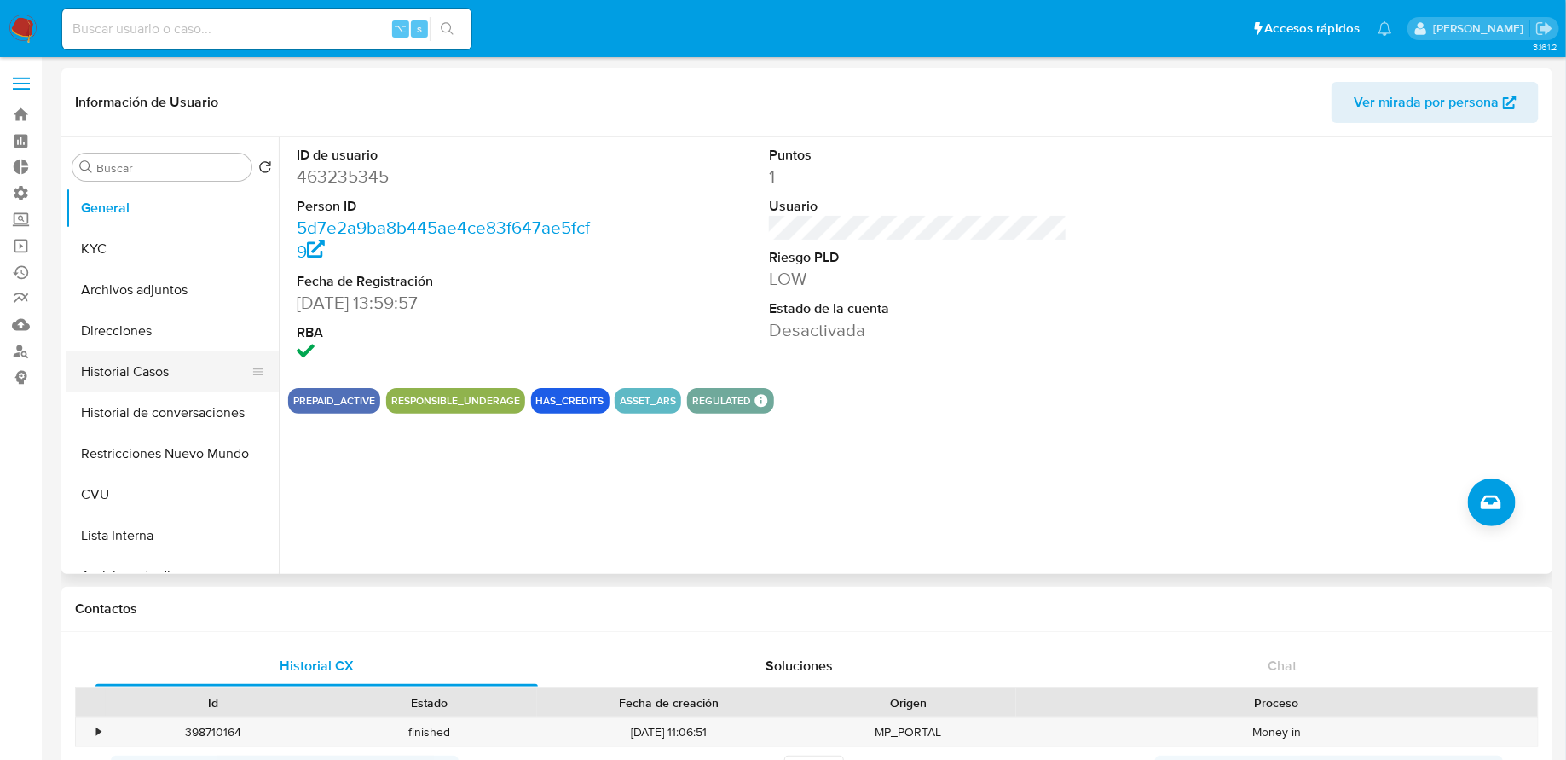
click at [176, 362] on button "Historial Casos" at bounding box center [166, 371] width 200 height 41
